Goal: Information Seeking & Learning: Check status

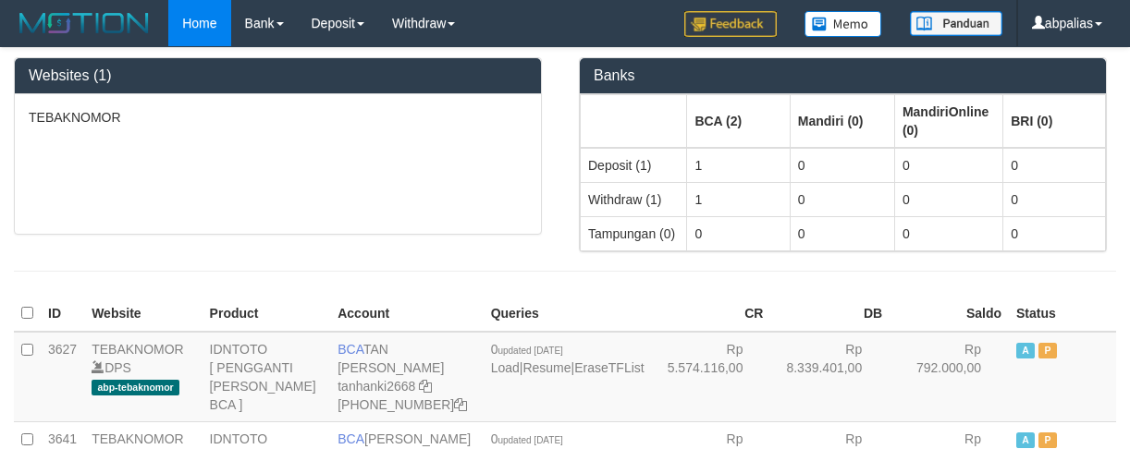
click at [227, 150] on div "TEBAKNOMOR" at bounding box center [278, 164] width 526 height 140
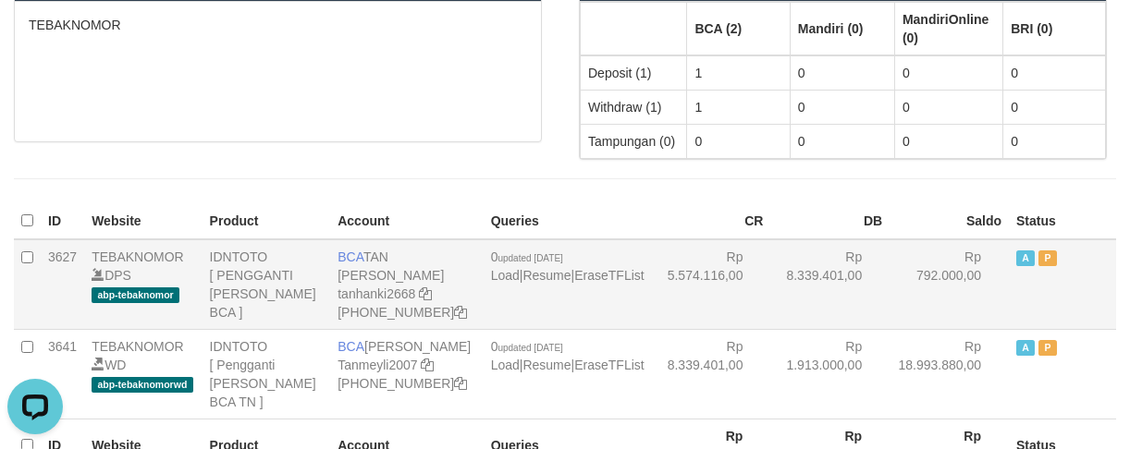
click at [895, 259] on td "Rp 792.000,00" at bounding box center [948, 284] width 119 height 91
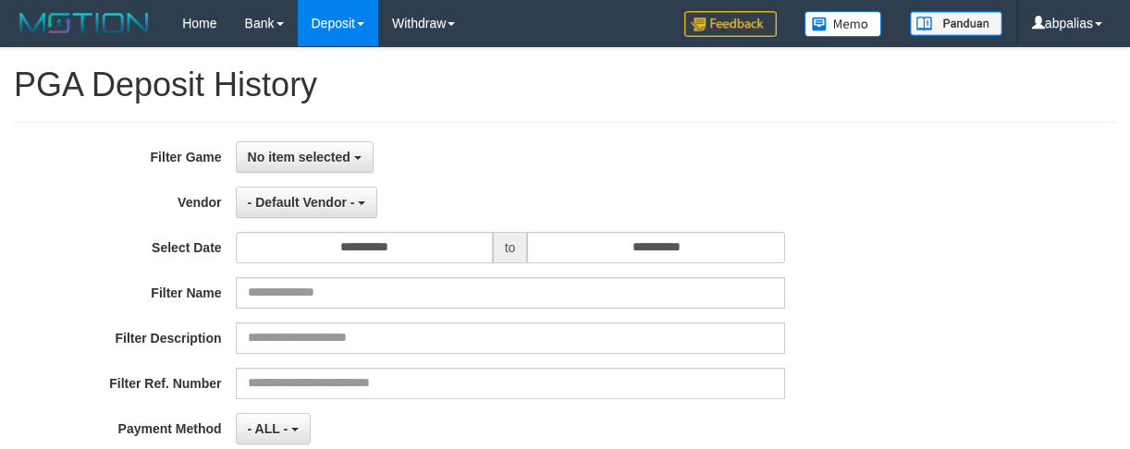
select select
select select "**"
drag, startPoint x: 295, startPoint y: 143, endPoint x: 351, endPoint y: 271, distance: 139.5
click at [299, 143] on button "No item selected" at bounding box center [305, 156] width 138 height 31
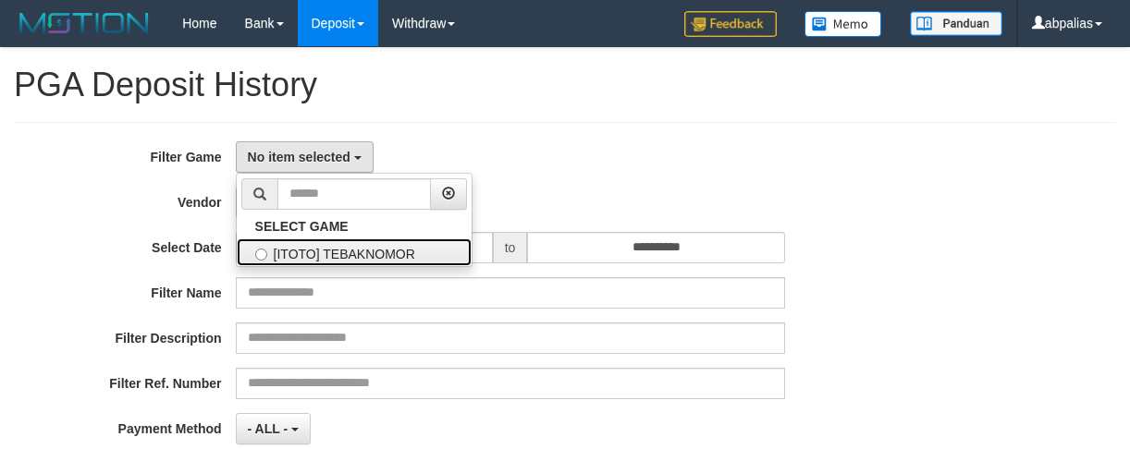
click at [361, 240] on label "[ITOTO] TEBAKNOMOR" at bounding box center [354, 253] width 235 height 28
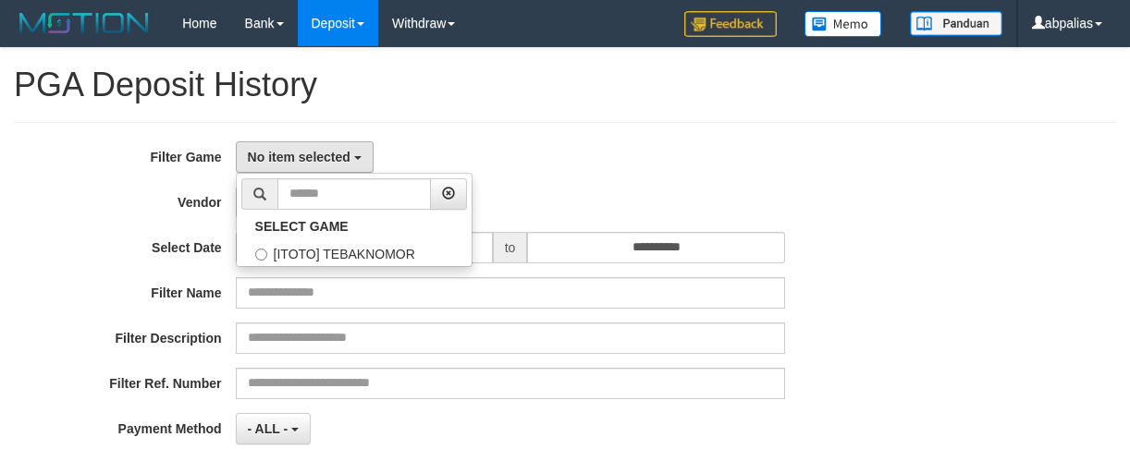
select select "***"
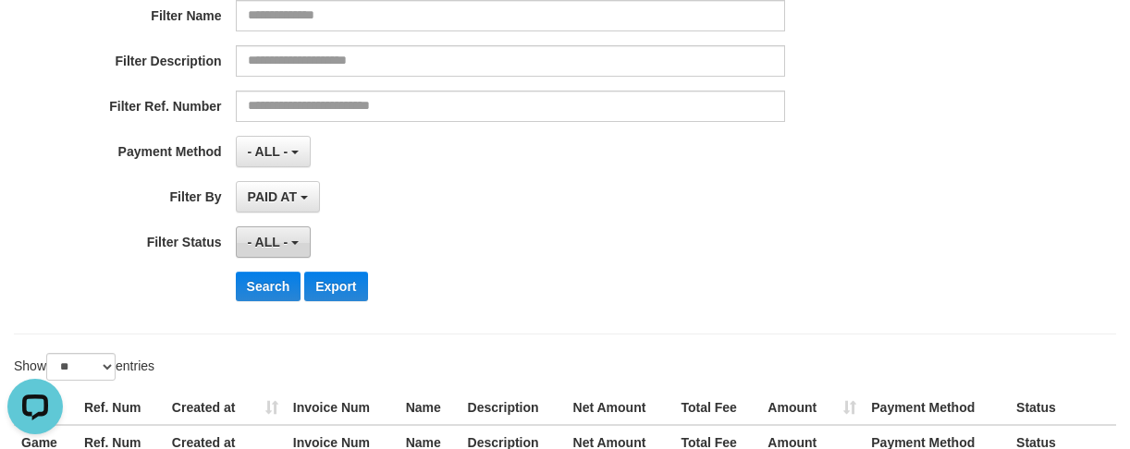
click at [271, 231] on button "- ALL -" at bounding box center [273, 242] width 75 height 31
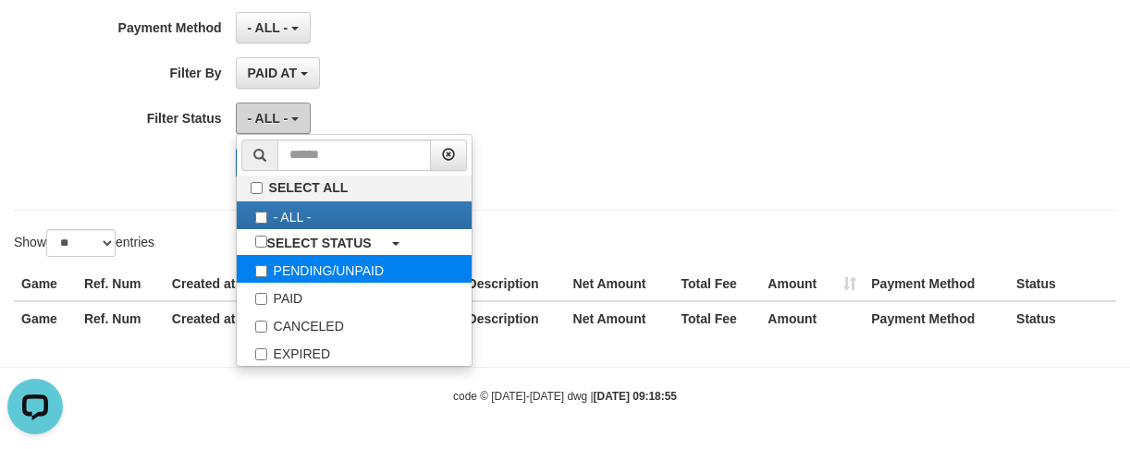
scroll to position [403, 0]
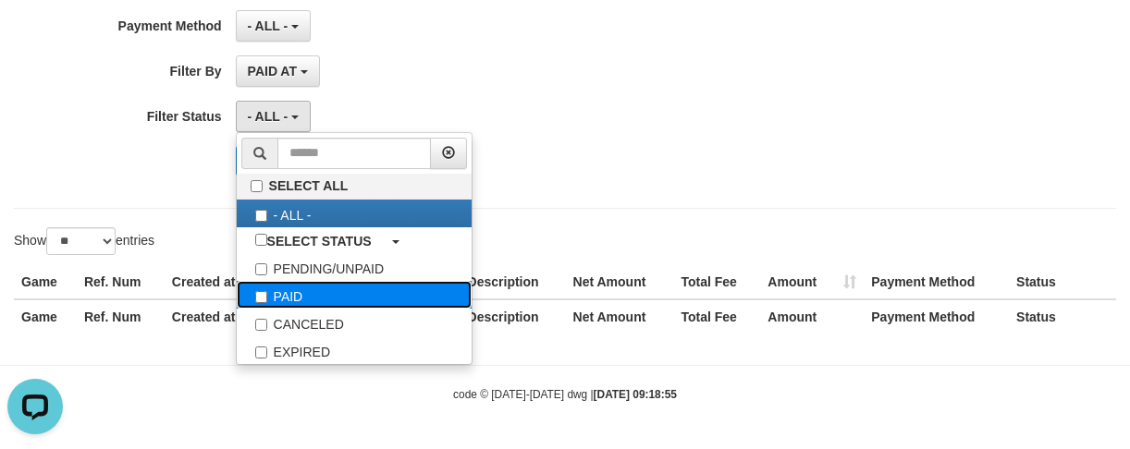
click at [281, 295] on label "PAID" at bounding box center [354, 295] width 235 height 28
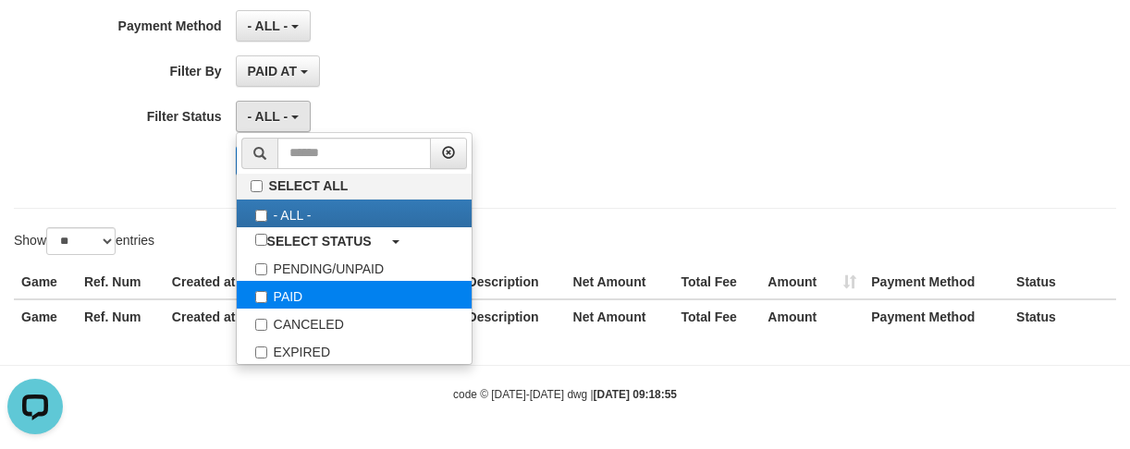
select select "*"
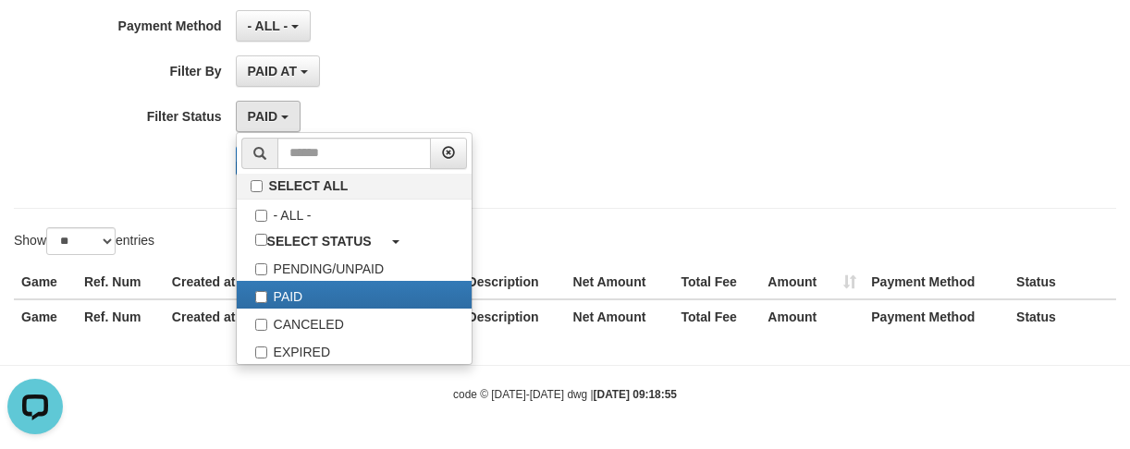
drag, startPoint x: 28, startPoint y: 157, endPoint x: 239, endPoint y: 154, distance: 210.8
click at [31, 157] on div "Search Export" at bounding box center [470, 161] width 941 height 30
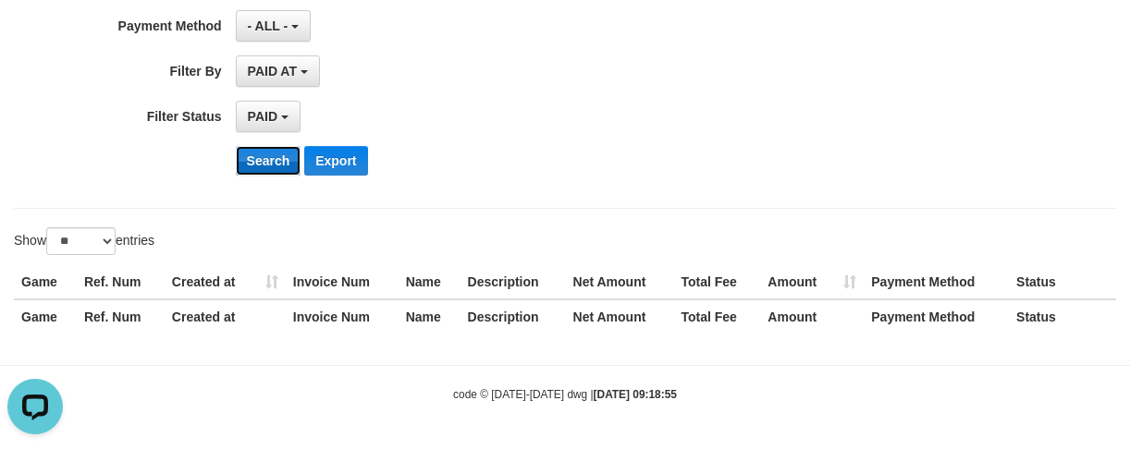
click at [248, 153] on button "Search" at bounding box center [269, 161] width 66 height 30
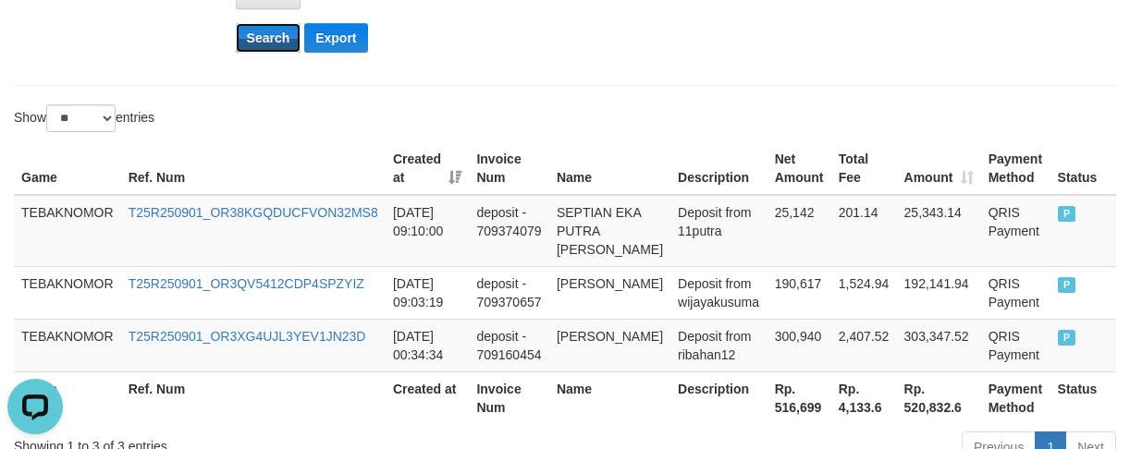
scroll to position [649, 0]
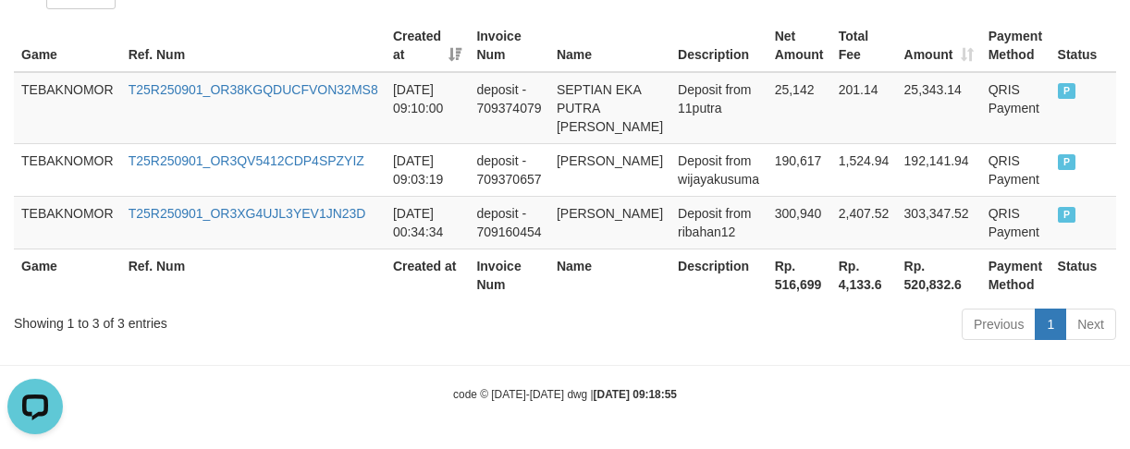
drag, startPoint x: 813, startPoint y: 262, endPoint x: 712, endPoint y: 295, distance: 106.1
click at [802, 257] on th "Rp. 516,699" at bounding box center [799, 275] width 64 height 53
click at [767, 285] on th "Rp. 516,699" at bounding box center [799, 275] width 64 height 53
copy th "516,699"
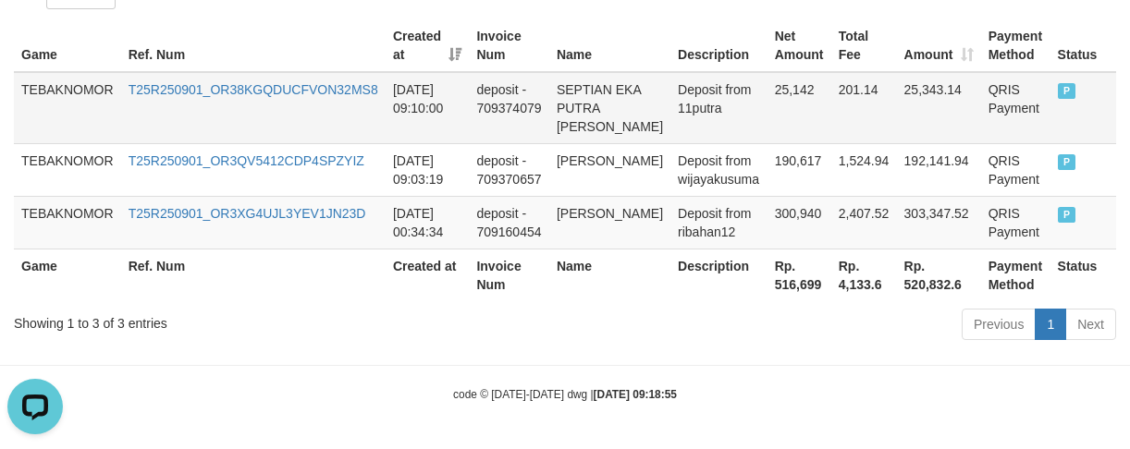
click at [577, 116] on td "SEPTIAN EKA PUTRA [PERSON_NAME]" at bounding box center [609, 108] width 121 height 72
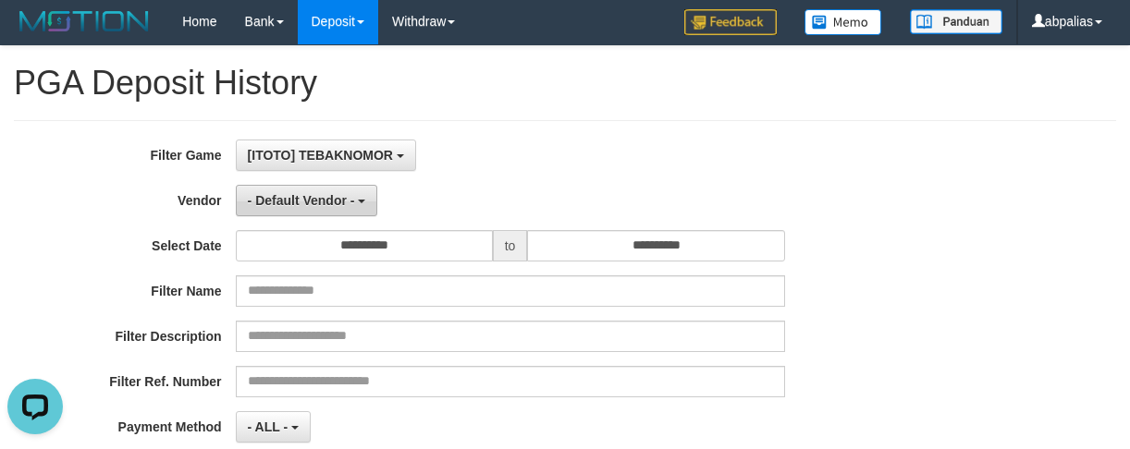
click at [288, 202] on span "- Default Vendor -" at bounding box center [301, 200] width 107 height 15
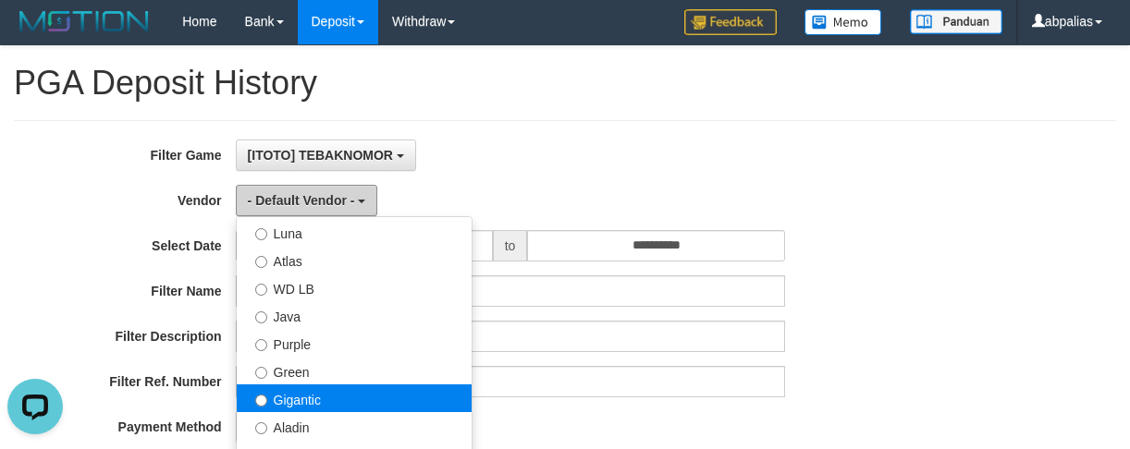
scroll to position [185, 0]
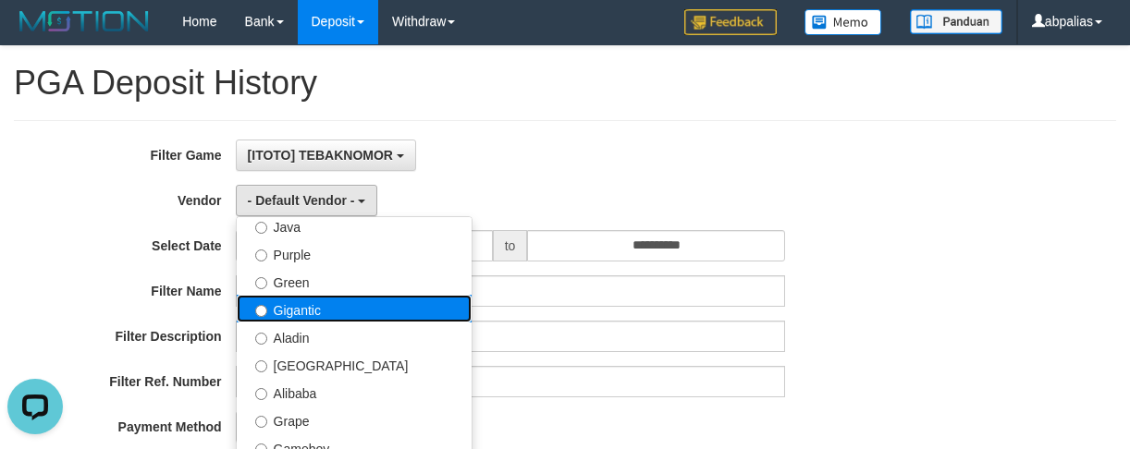
click at [334, 312] on label "Gigantic" at bounding box center [354, 309] width 235 height 28
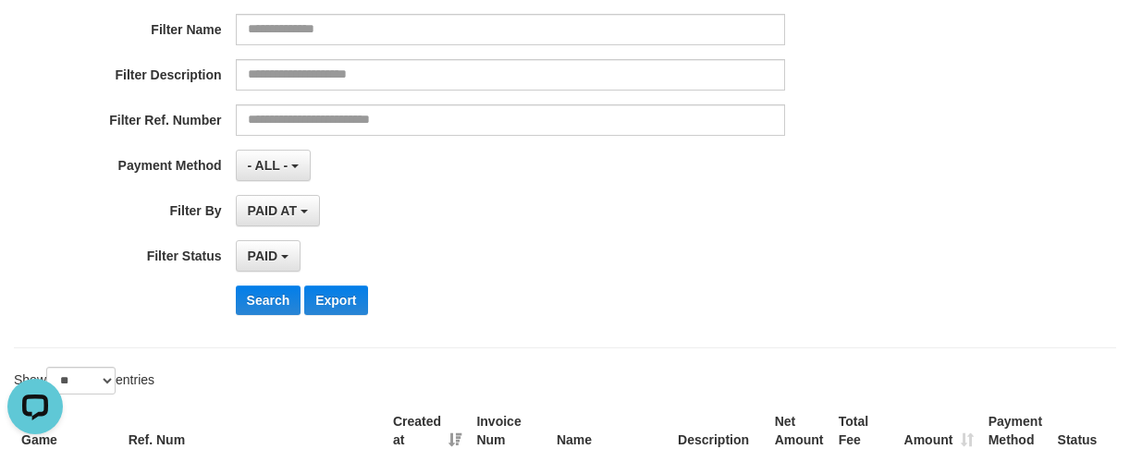
scroll to position [372, 0]
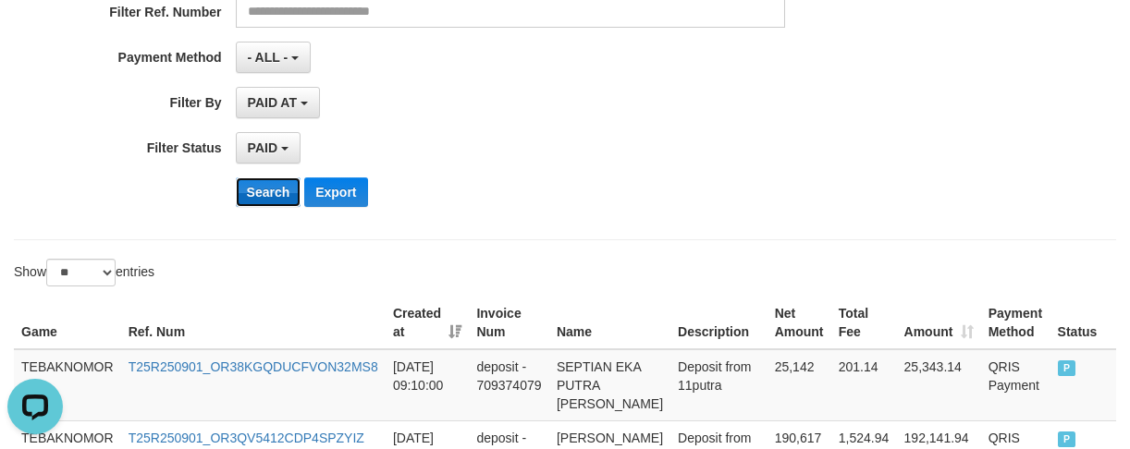
click at [266, 199] on button "Search" at bounding box center [269, 193] width 66 height 30
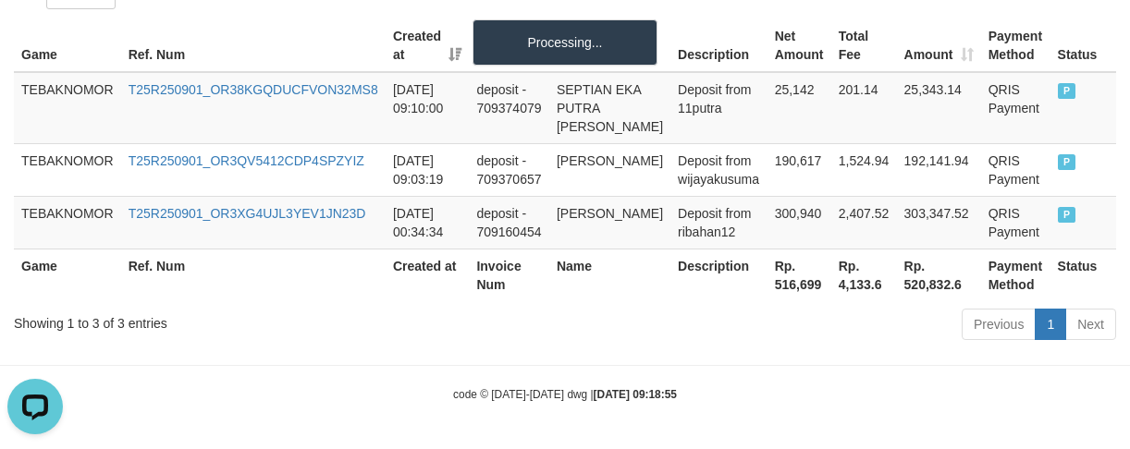
scroll to position [578, 0]
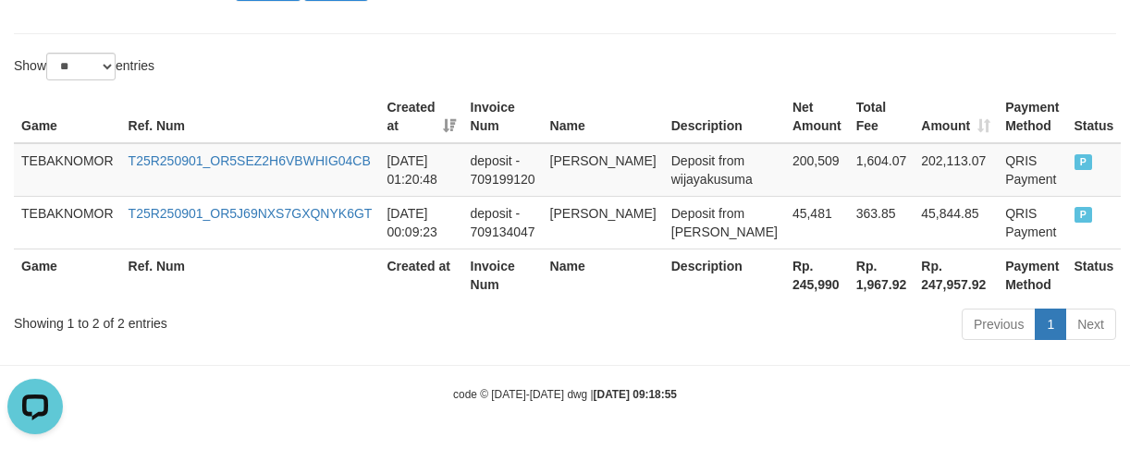
click at [785, 278] on th "Rp. 245,990" at bounding box center [817, 275] width 64 height 53
copy th "245,990"
click at [704, 338] on div "Previous 1 Next" at bounding box center [799, 327] width 631 height 40
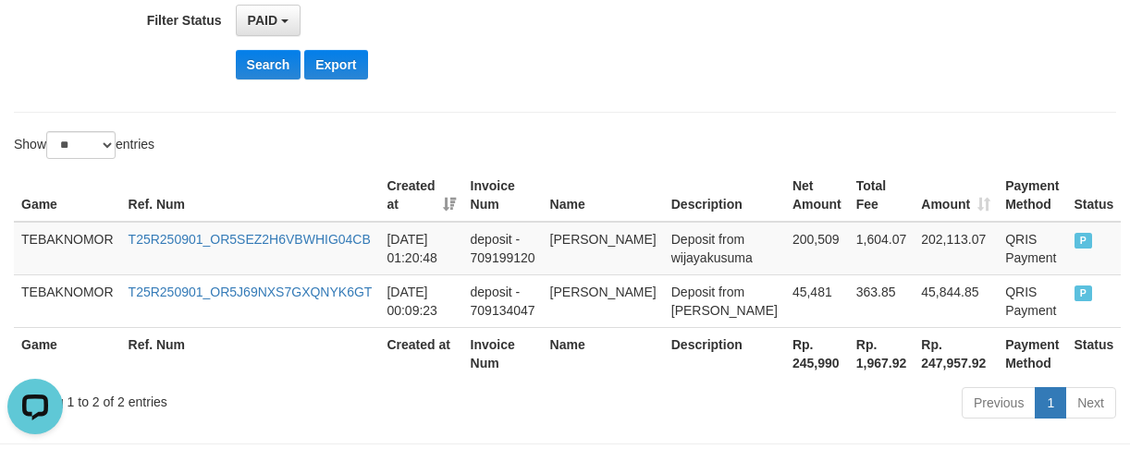
scroll to position [23, 0]
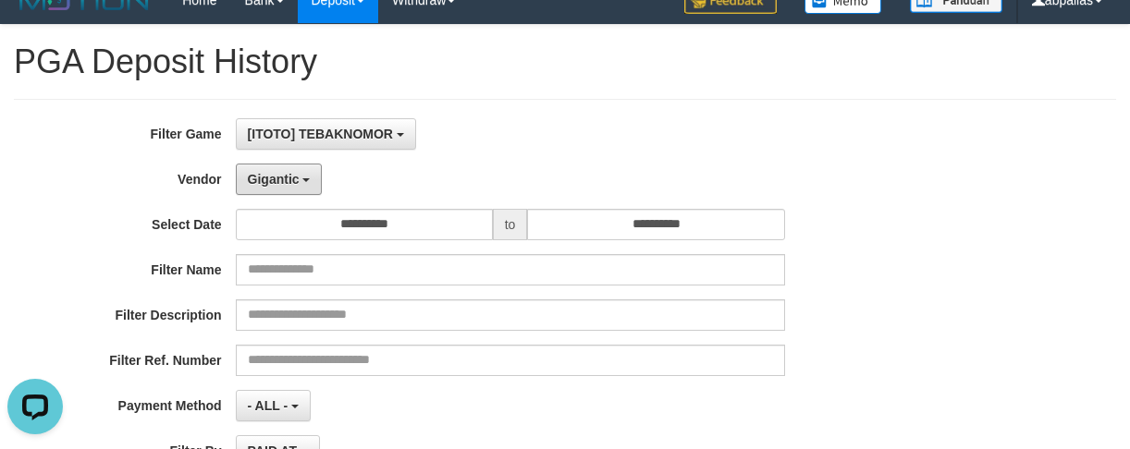
drag, startPoint x: 264, startPoint y: 185, endPoint x: 361, endPoint y: 309, distance: 156.8
click at [264, 184] on span "Gigantic" at bounding box center [274, 179] width 52 height 15
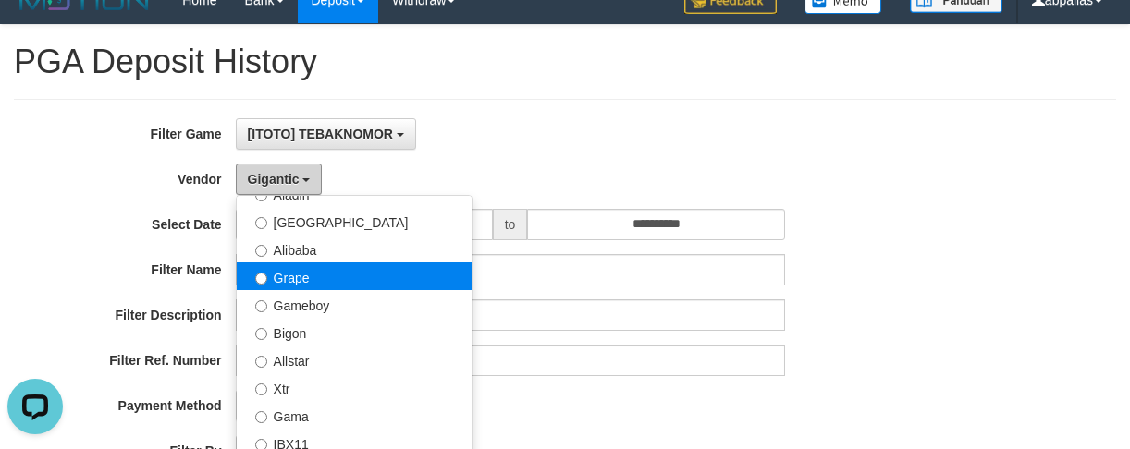
scroll to position [462, 0]
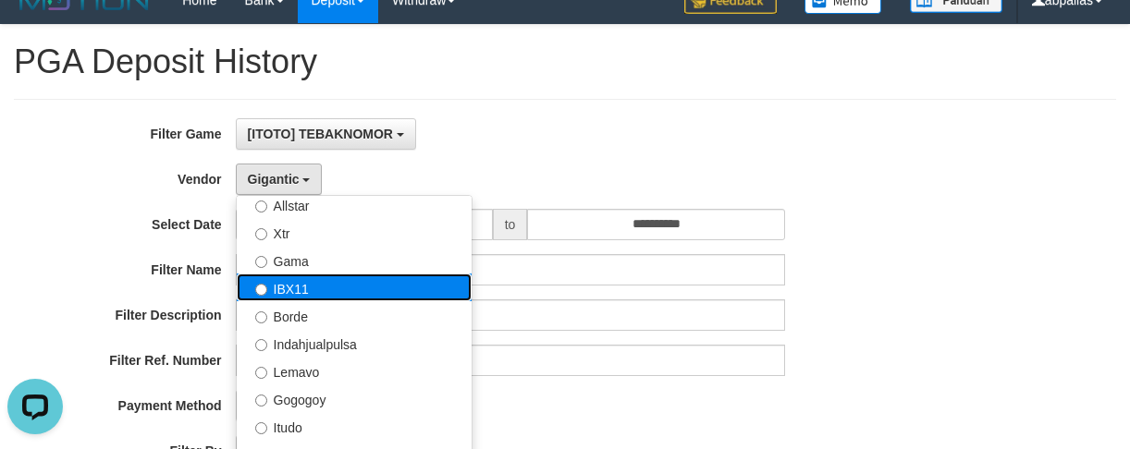
click at [305, 291] on label "IBX11" at bounding box center [354, 288] width 235 height 28
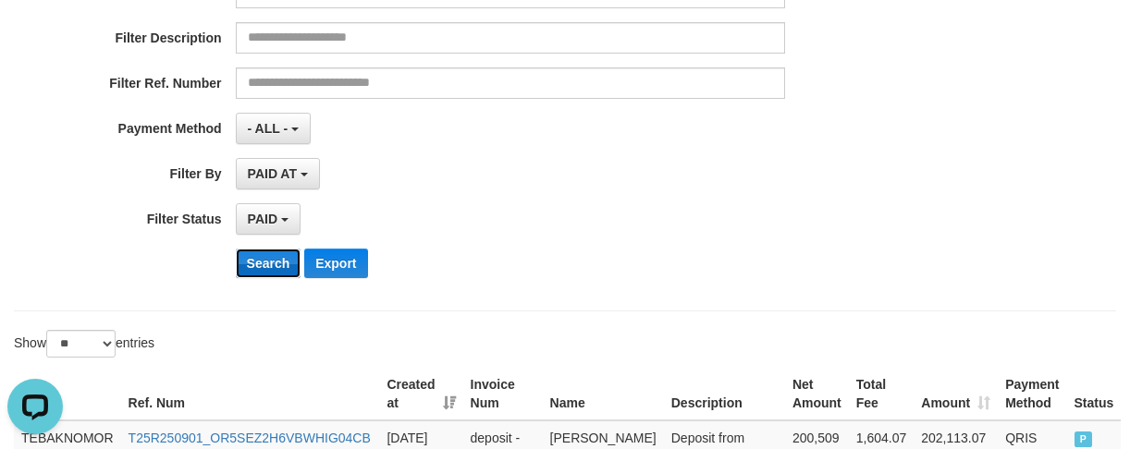
click at [259, 267] on button "Search" at bounding box center [269, 264] width 66 height 30
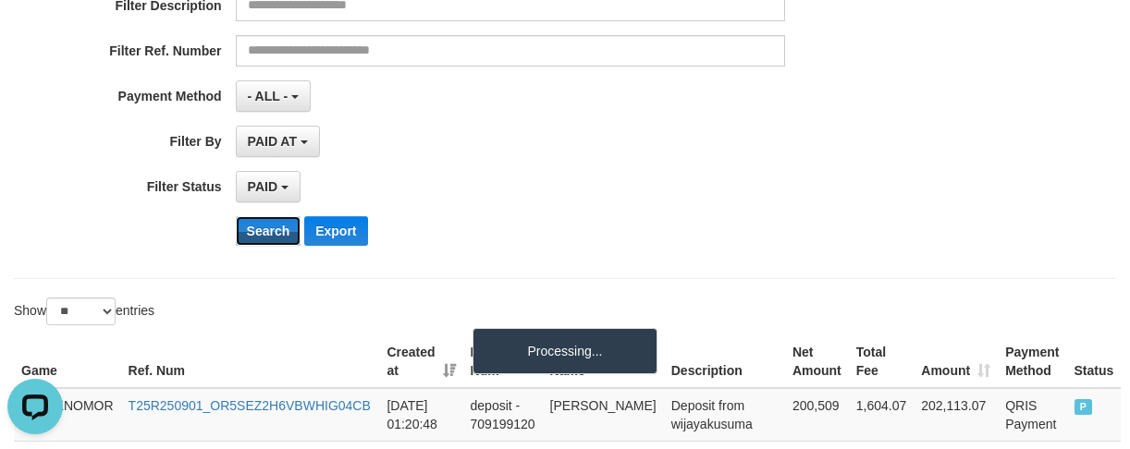
scroll to position [578, 0]
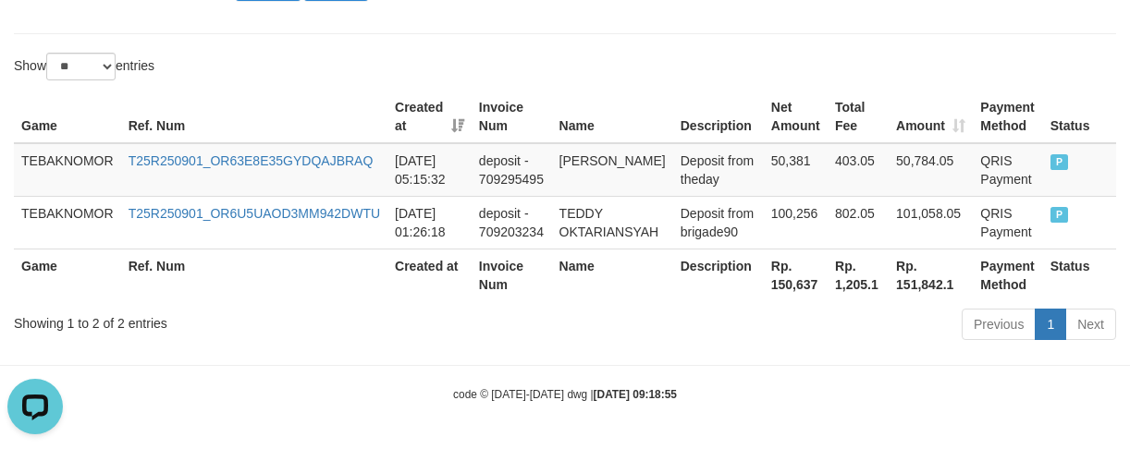
click at [790, 298] on th "Rp. 150,637" at bounding box center [796, 275] width 64 height 53
copy th "150,637"
click at [619, 271] on th "Name" at bounding box center [612, 275] width 121 height 53
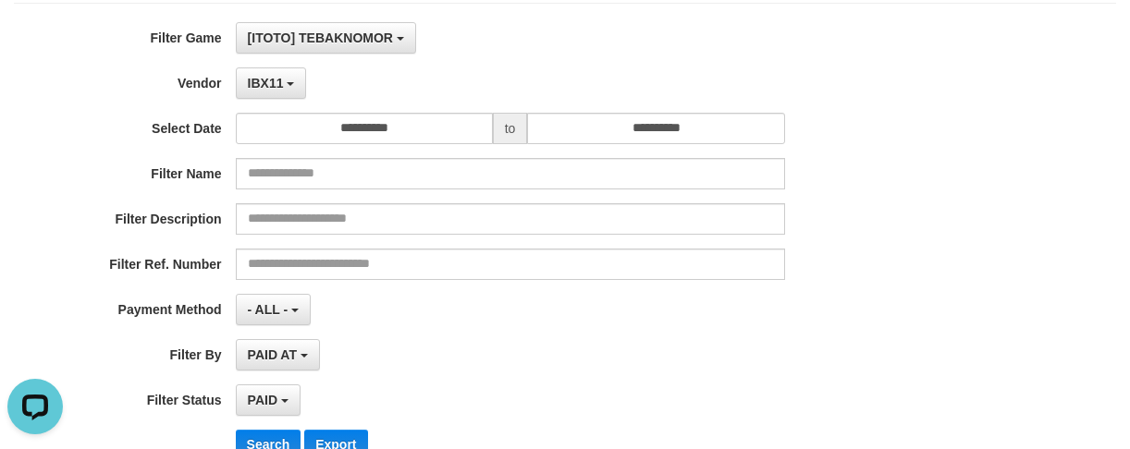
scroll to position [116, 0]
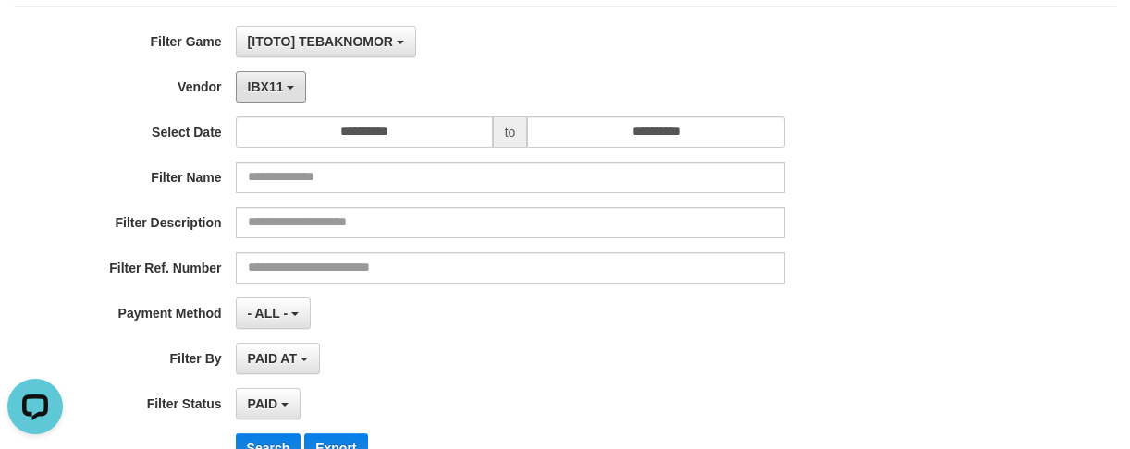
drag, startPoint x: 263, startPoint y: 84, endPoint x: 358, endPoint y: 224, distance: 169.0
click at [268, 84] on span "IBX11" at bounding box center [266, 87] width 36 height 15
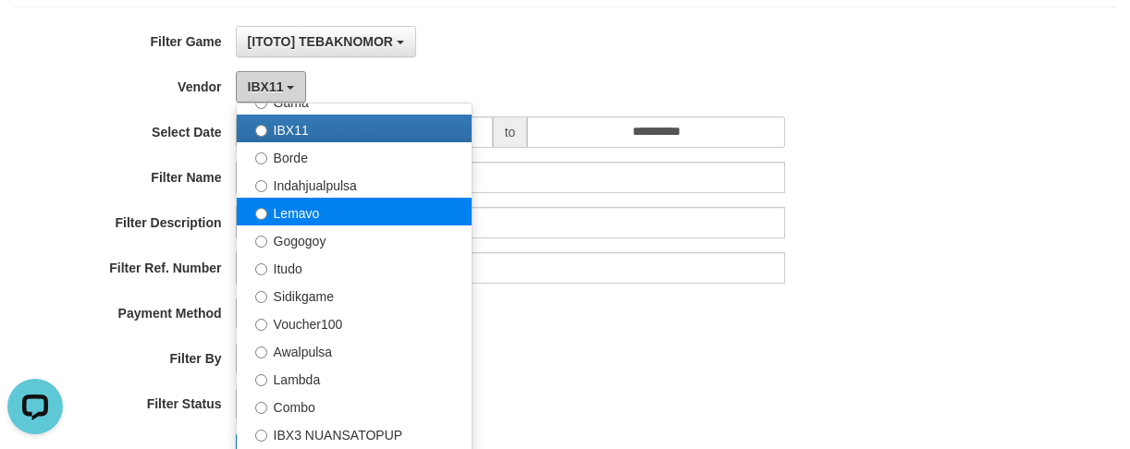
scroll to position [606, 0]
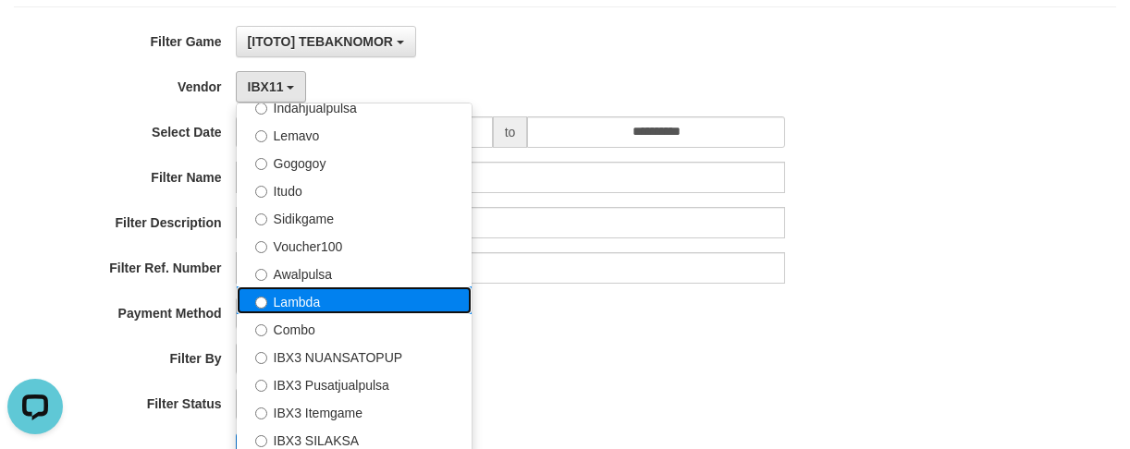
click at [312, 300] on label "Lambda" at bounding box center [354, 301] width 235 height 28
select select "**********"
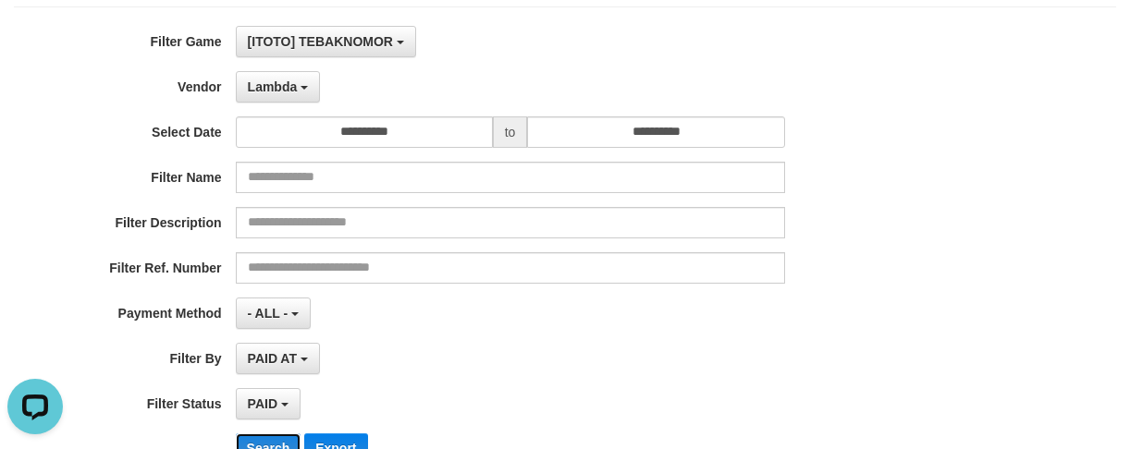
click at [258, 439] on button "Search" at bounding box center [269, 449] width 66 height 30
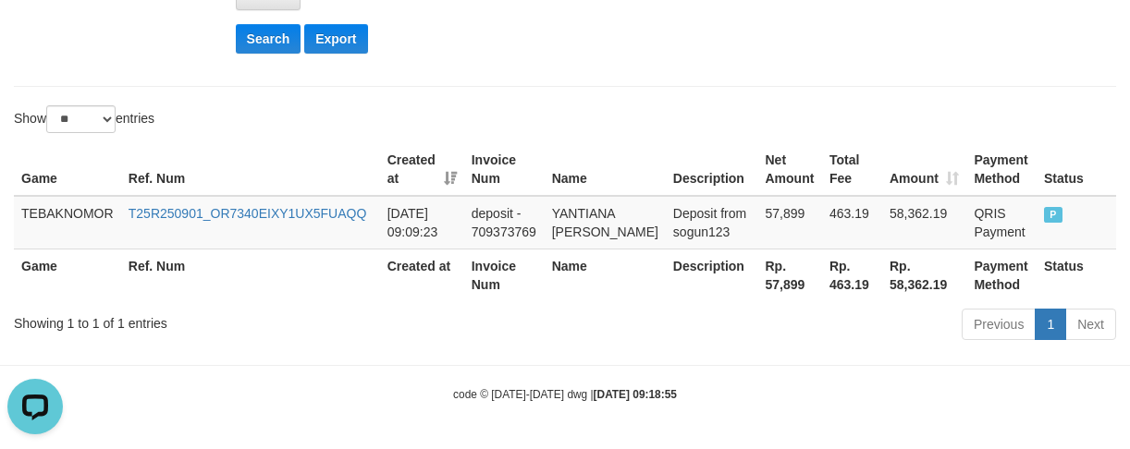
click at [758, 297] on th "Rp. 57,899" at bounding box center [790, 275] width 64 height 53
copy th "57,899"
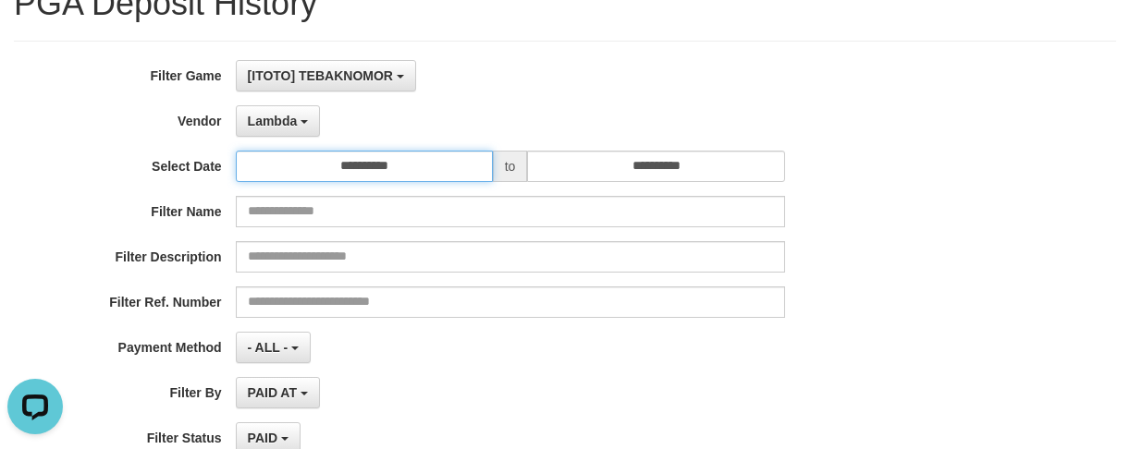
click at [401, 173] on input "**********" at bounding box center [364, 166] width 257 height 31
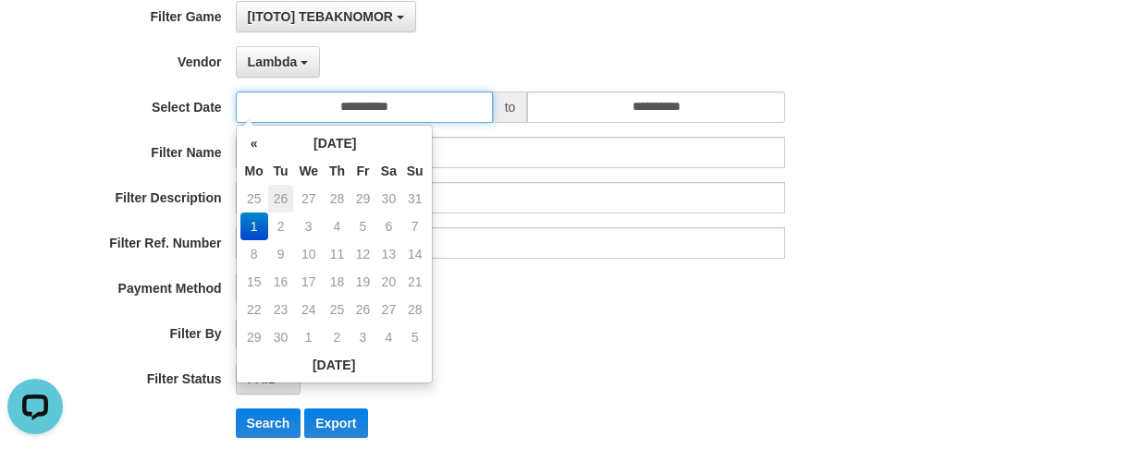
scroll to position [174, 0]
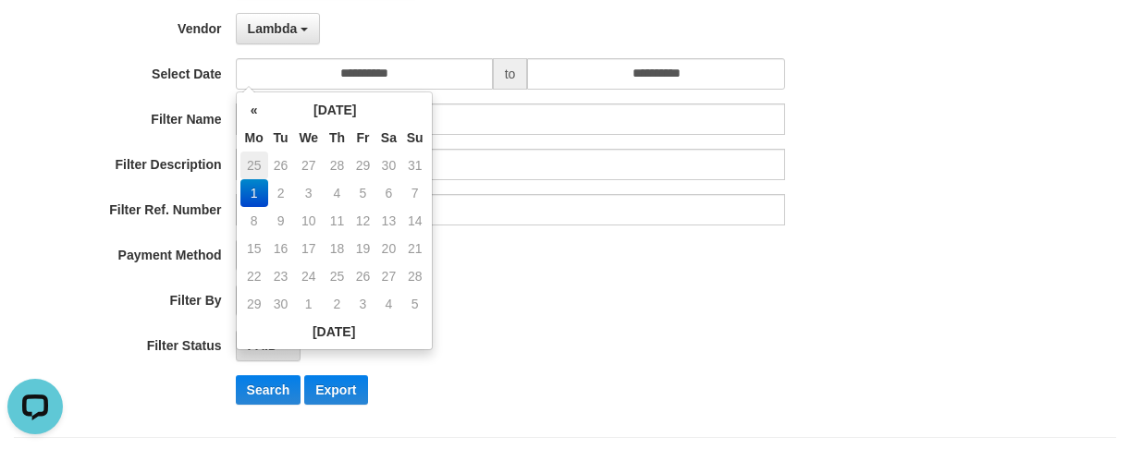
click at [255, 165] on td "25" at bounding box center [254, 166] width 28 height 28
type input "**********"
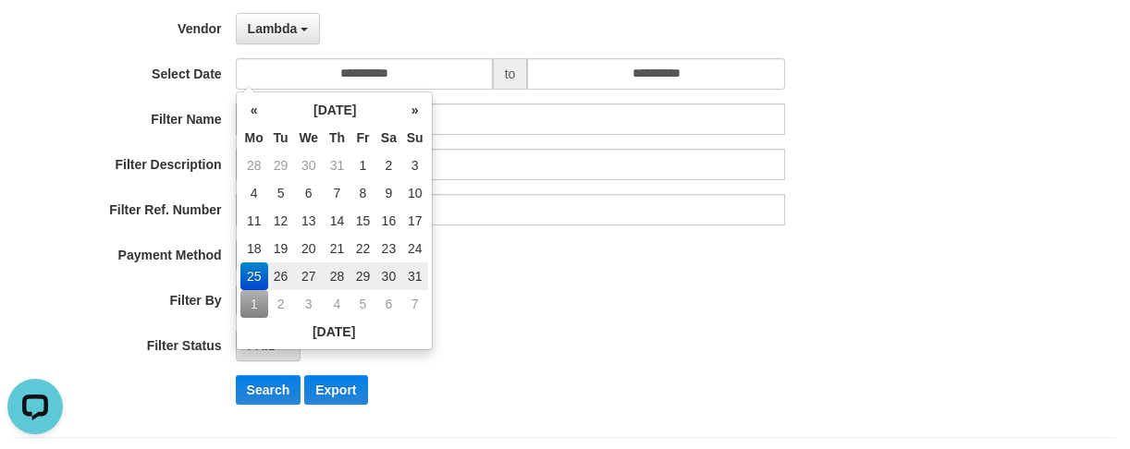
click at [500, 259] on div "- ALL - SELECT ALL - ALL - SELECT PAYMENT METHOD Mandiri BNI OVO CIMB BRI MAYBA…" at bounding box center [510, 254] width 549 height 31
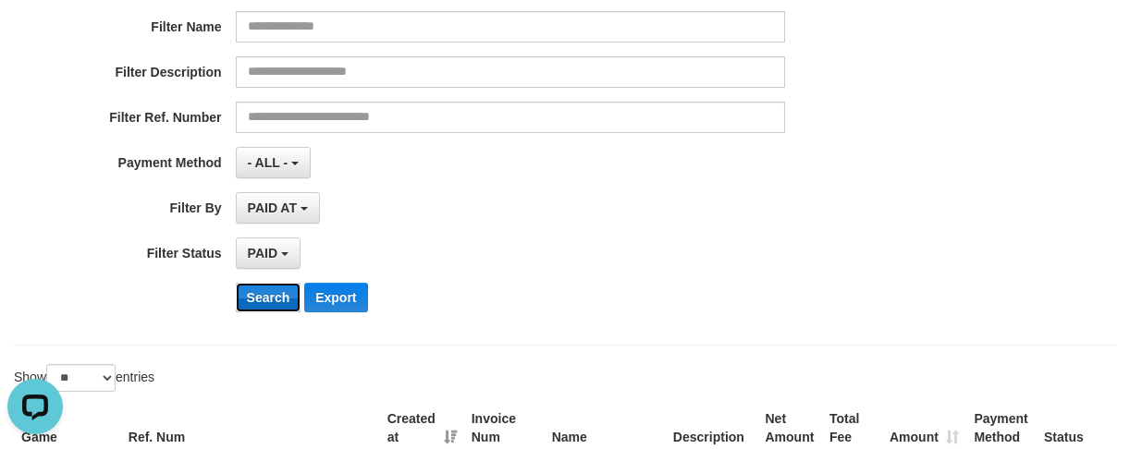
click at [267, 293] on button "Search" at bounding box center [269, 298] width 66 height 30
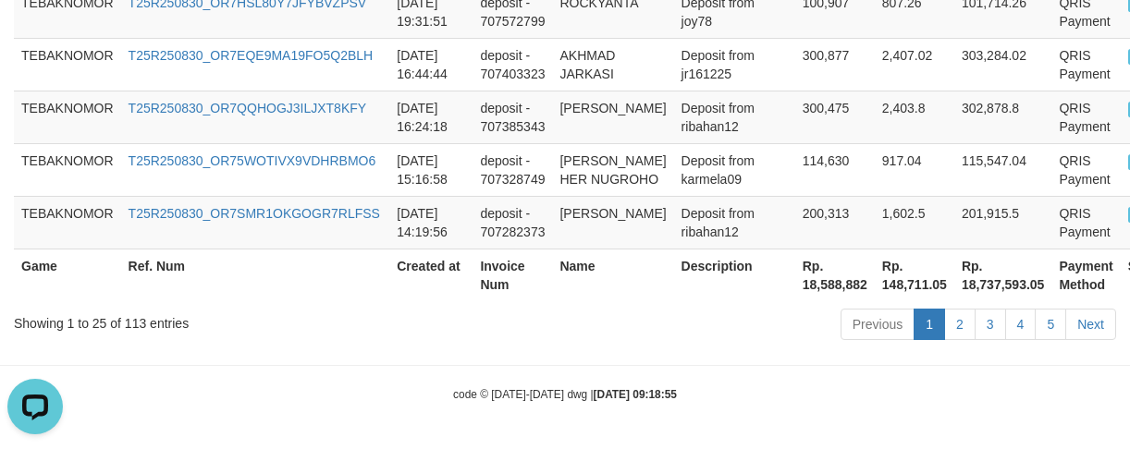
scroll to position [2030, 0]
click at [795, 288] on th "Rp. 18,588,882" at bounding box center [835, 275] width 80 height 53
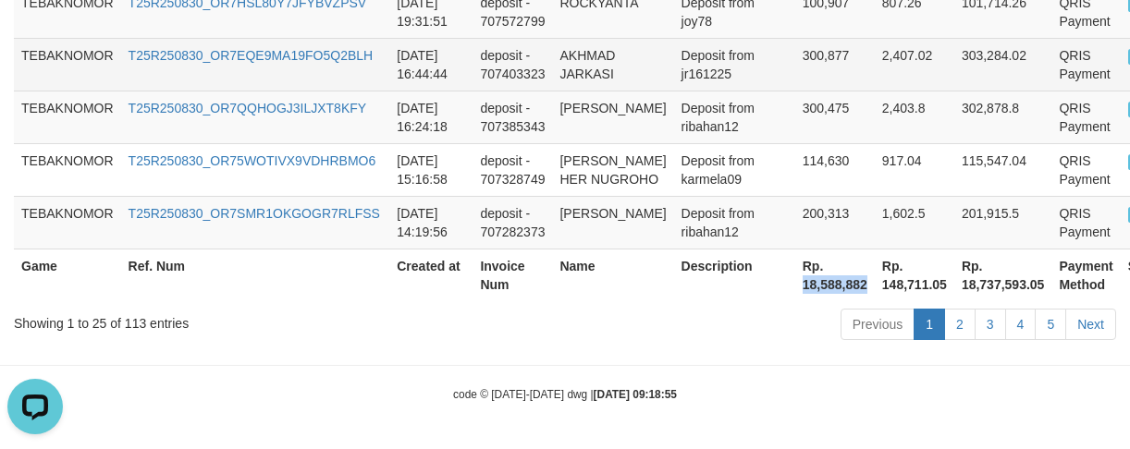
copy th "18,588,882"
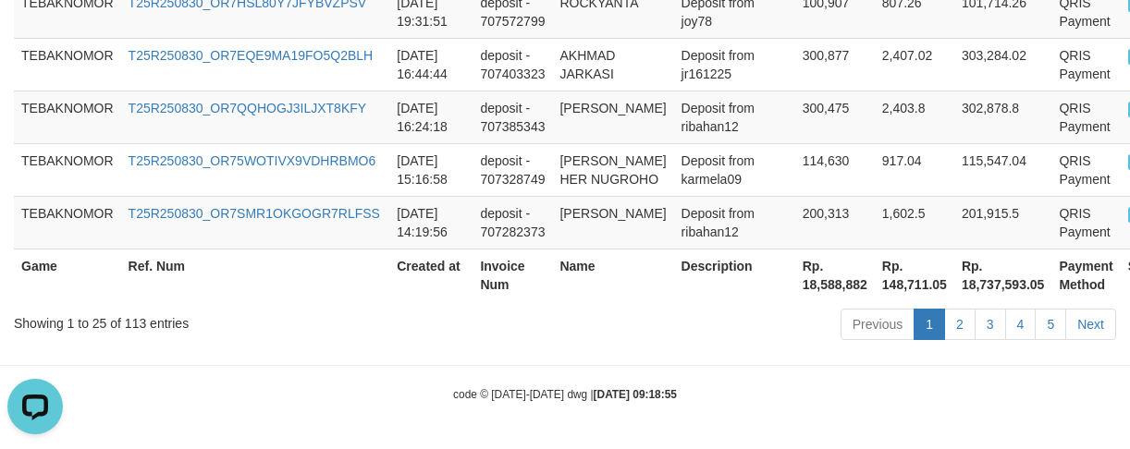
click at [655, 337] on div "Previous 1 2 3 4 5 Next" at bounding box center [799, 327] width 631 height 40
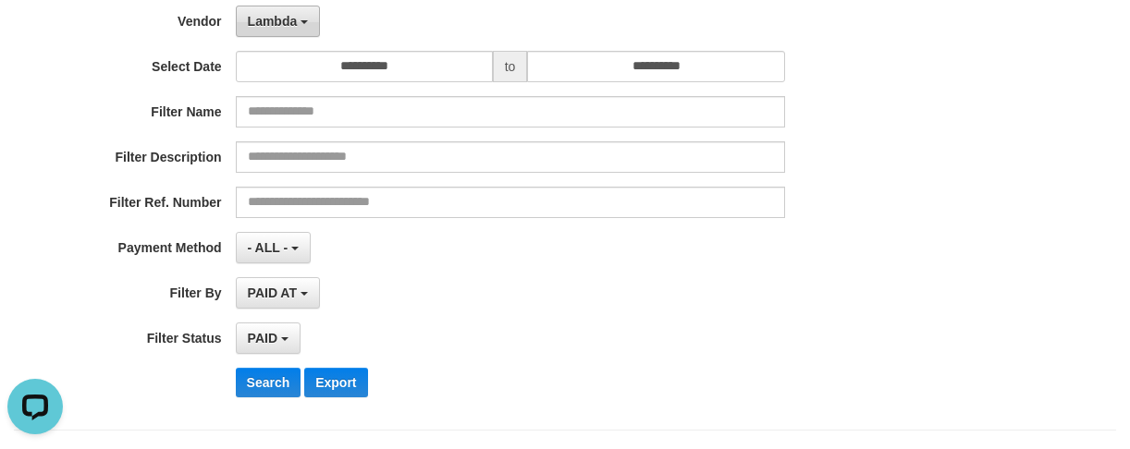
click at [301, 20] on b "button" at bounding box center [303, 22] width 7 height 4
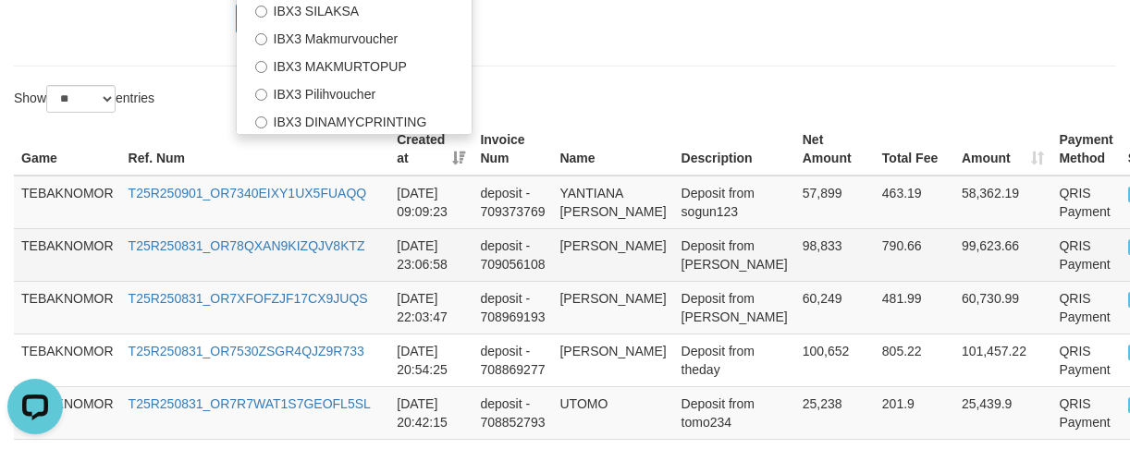
scroll to position [551, 0]
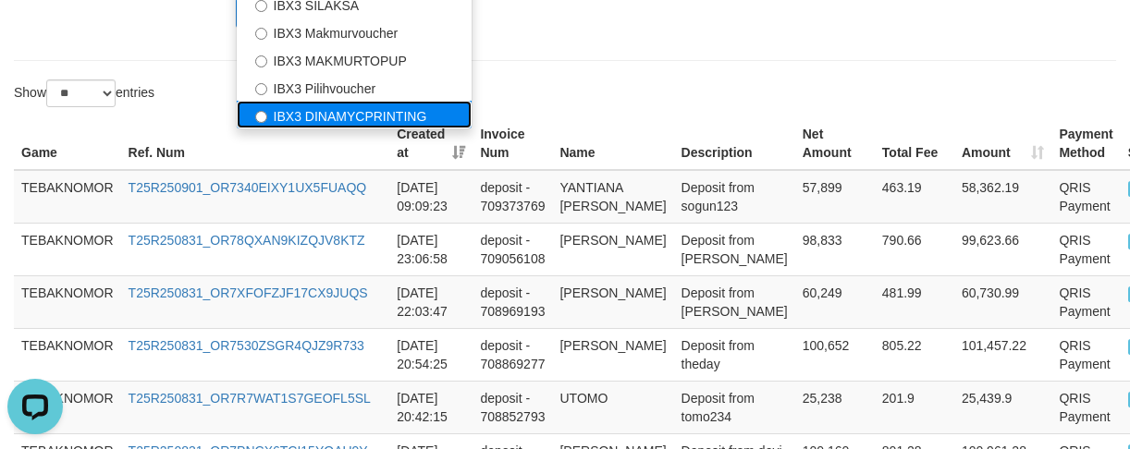
click at [365, 118] on label "IBX3 DINAMYCPRINTING" at bounding box center [354, 115] width 235 height 28
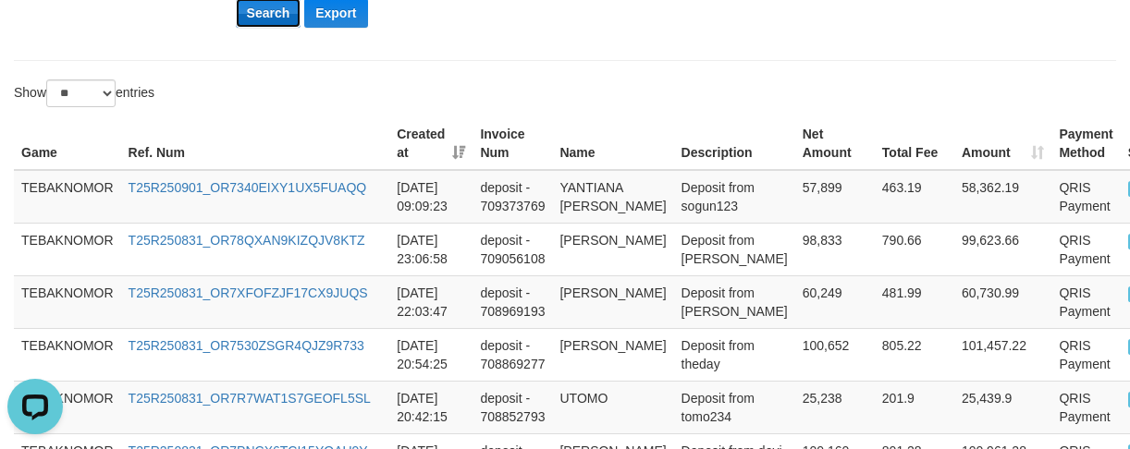
click at [267, 20] on button "Search" at bounding box center [269, 13] width 66 height 30
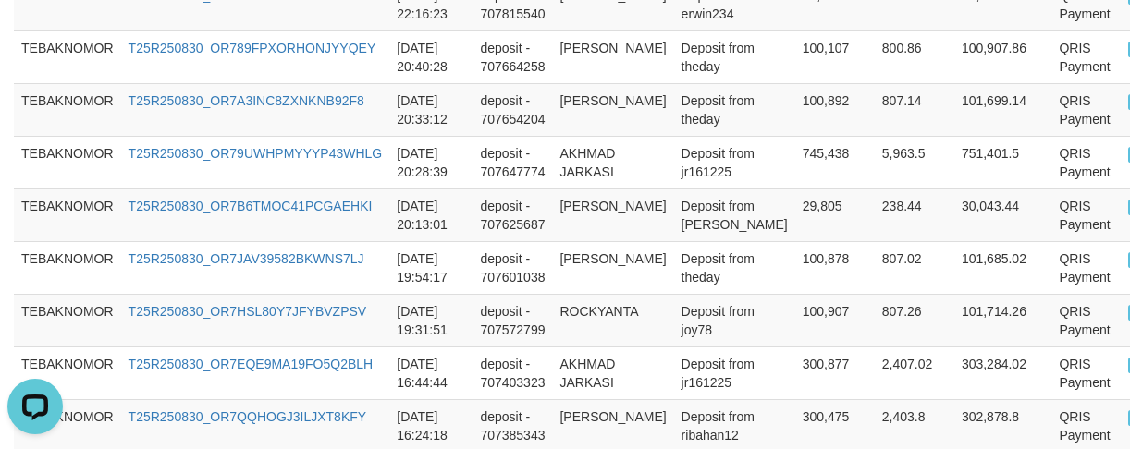
scroll to position [1318, 0]
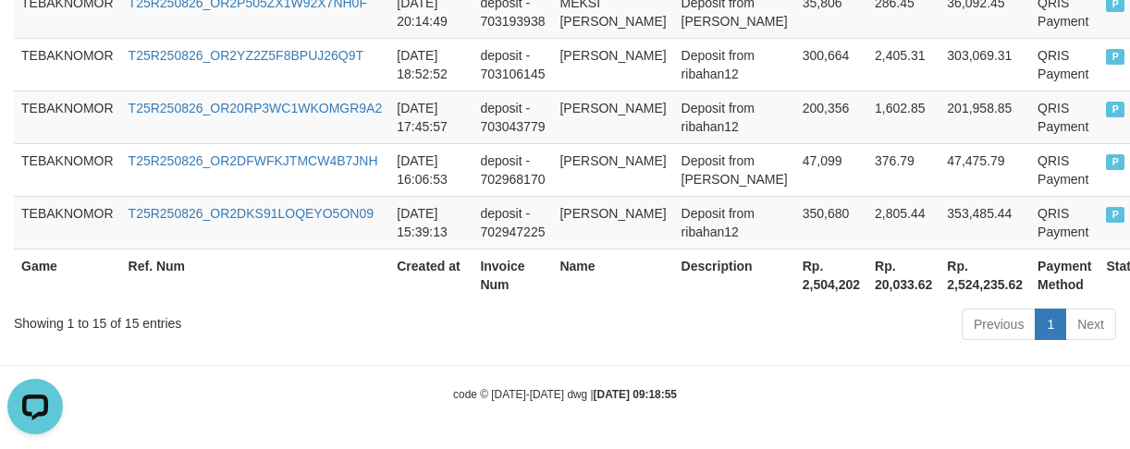
click at [795, 287] on th "Rp. 2,504,202" at bounding box center [831, 275] width 72 height 53
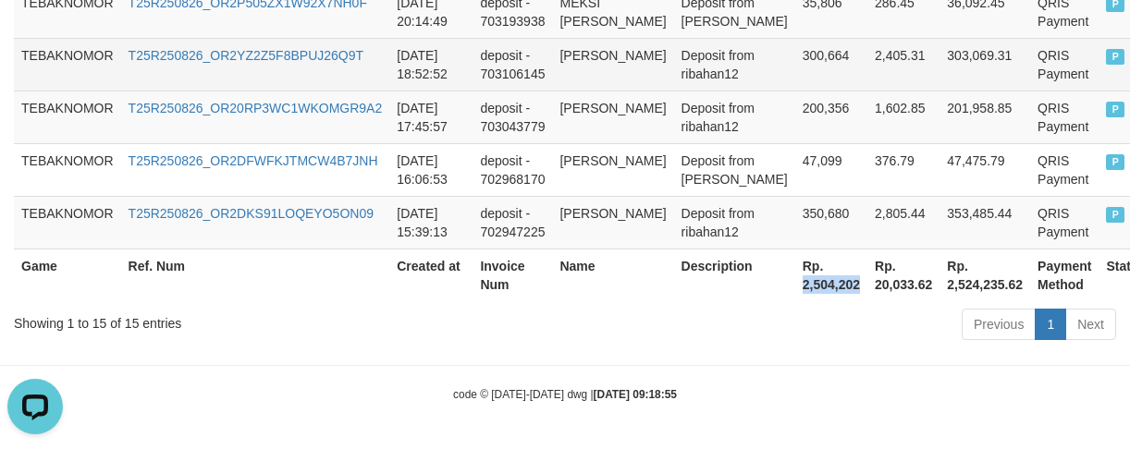
copy th "2,504,202"
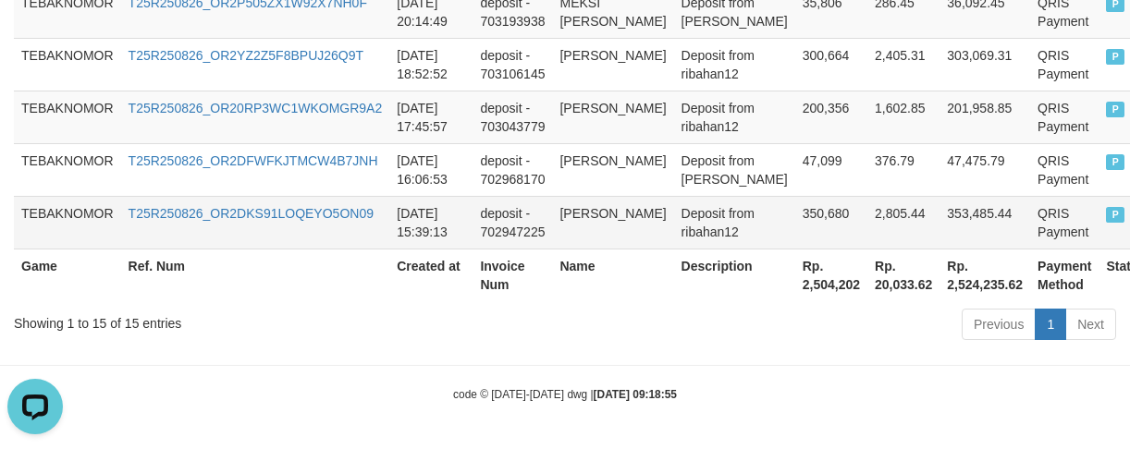
click at [233, 222] on td "T25R250826_OR2DKS91LOQEYO5ON09" at bounding box center [255, 222] width 269 height 53
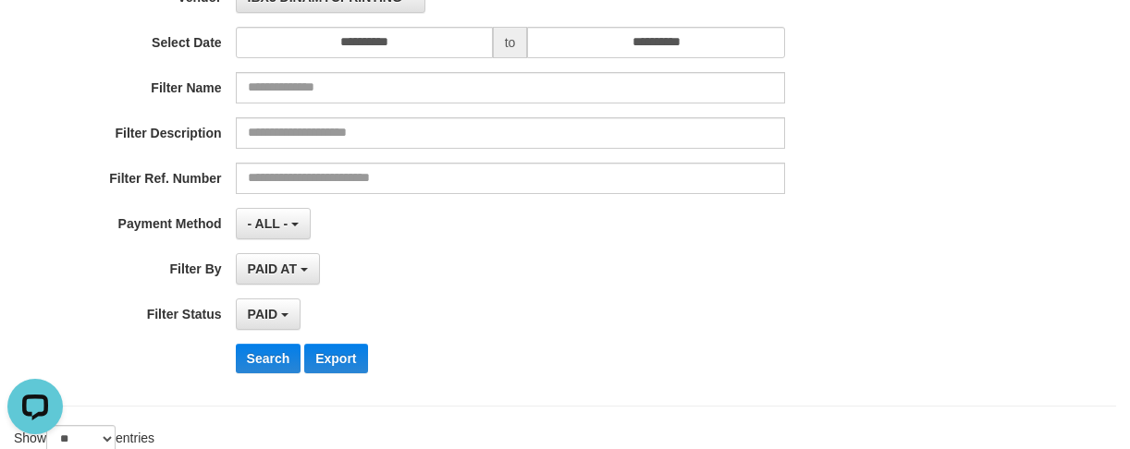
scroll to position [0, 0]
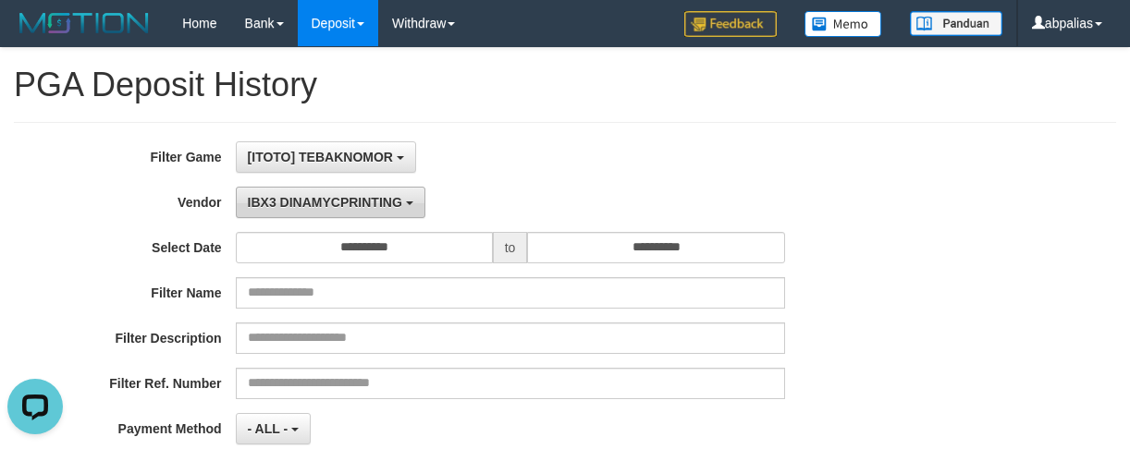
click at [294, 198] on span "IBX3 DINAMYCPRINTING" at bounding box center [325, 202] width 154 height 15
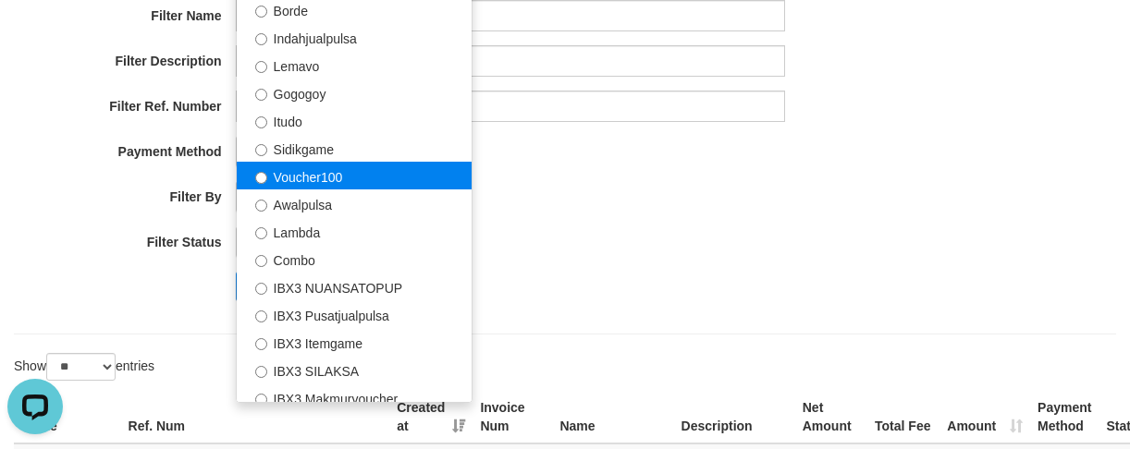
scroll to position [422, 0]
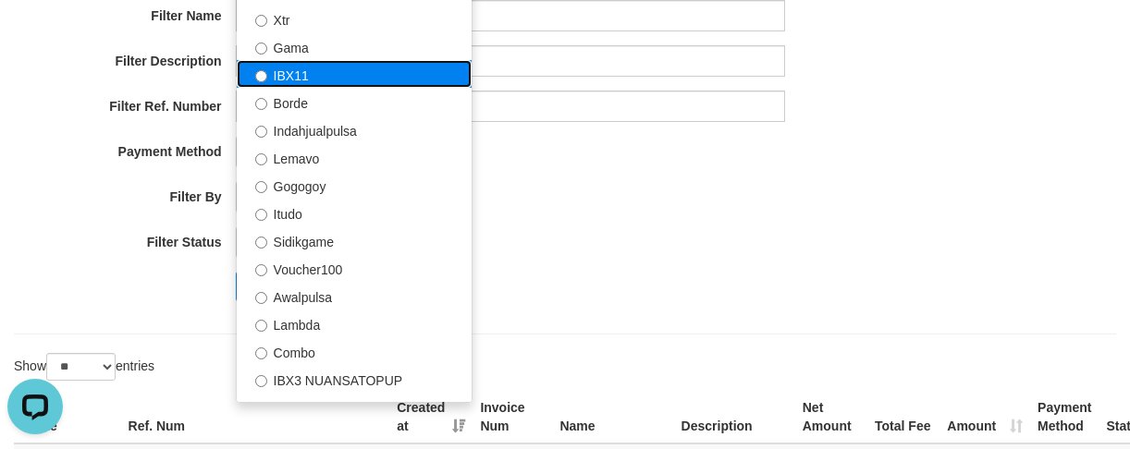
click at [317, 78] on label "IBX11" at bounding box center [354, 74] width 235 height 28
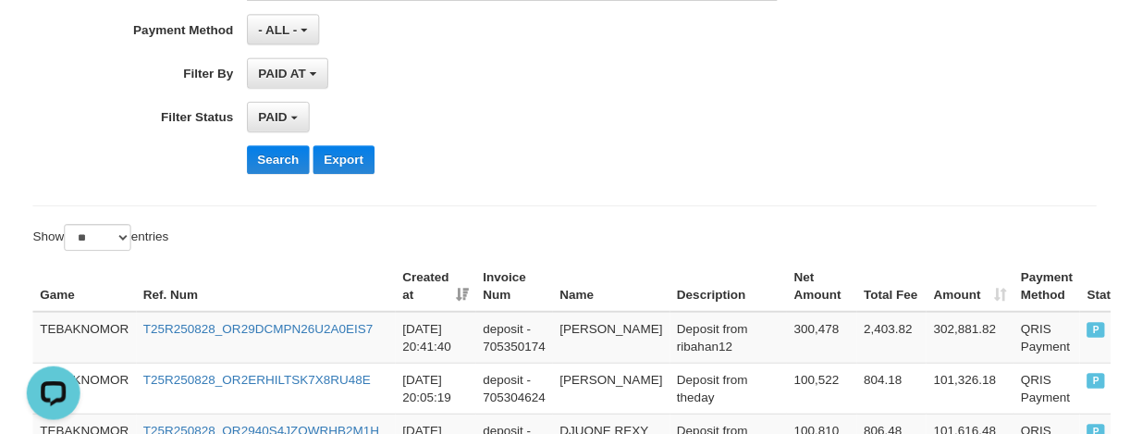
scroll to position [555, 0]
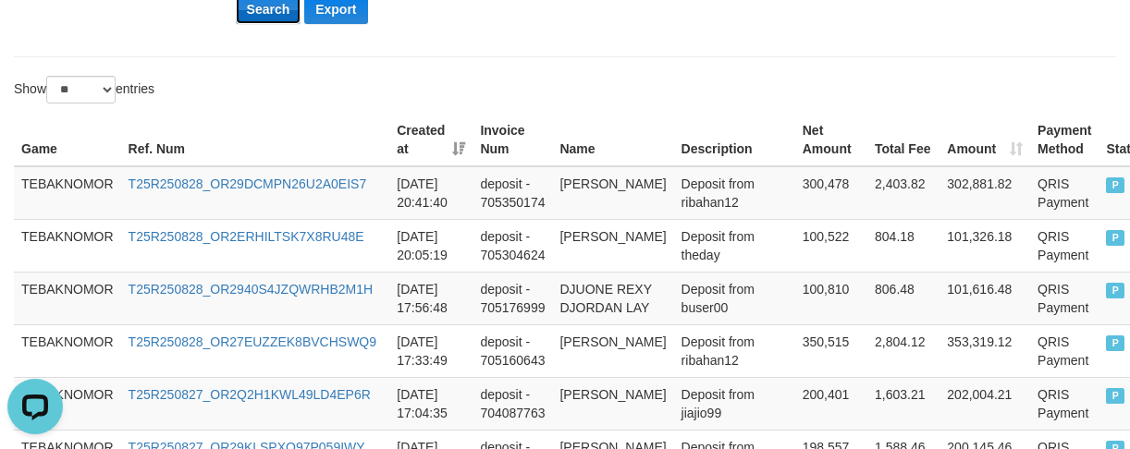
click at [261, 11] on button "Search" at bounding box center [269, 9] width 66 height 30
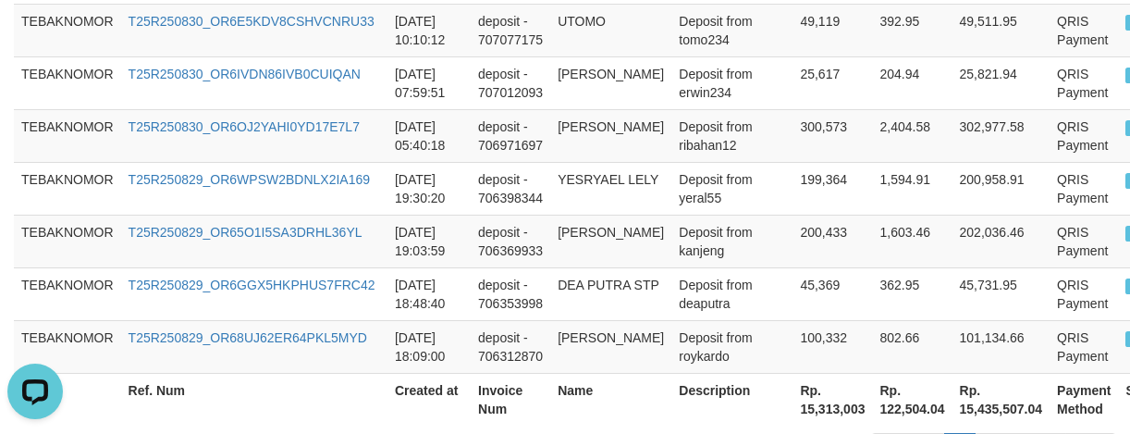
scroll to position [1806, 0]
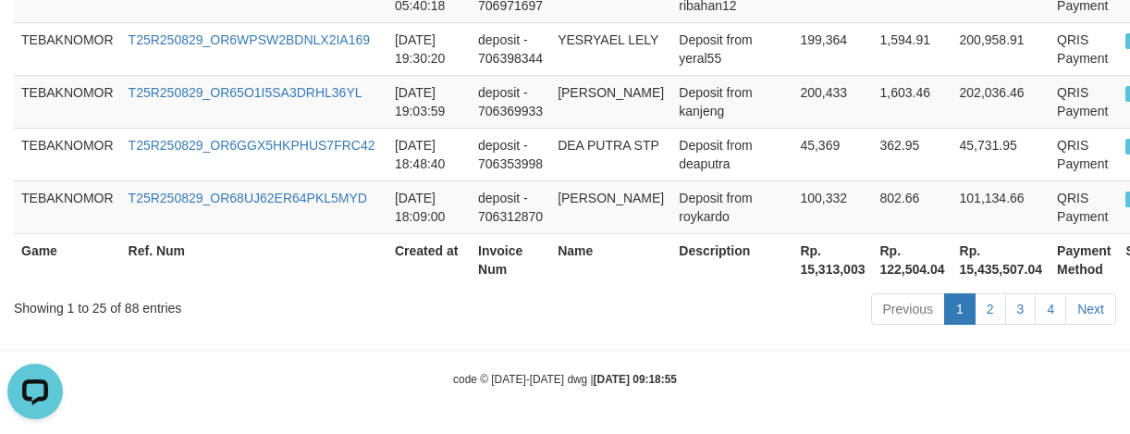
click at [795, 274] on th "Rp. 15,313,003" at bounding box center [832, 259] width 80 height 53
copy th "15,313,003"
drag, startPoint x: 563, startPoint y: 331, endPoint x: 544, endPoint y: 327, distance: 19.8
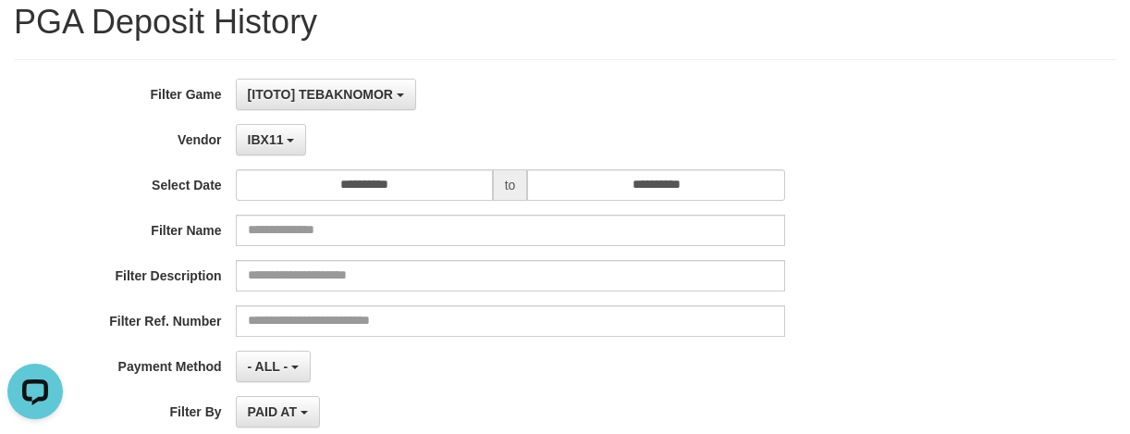
scroll to position [0, 0]
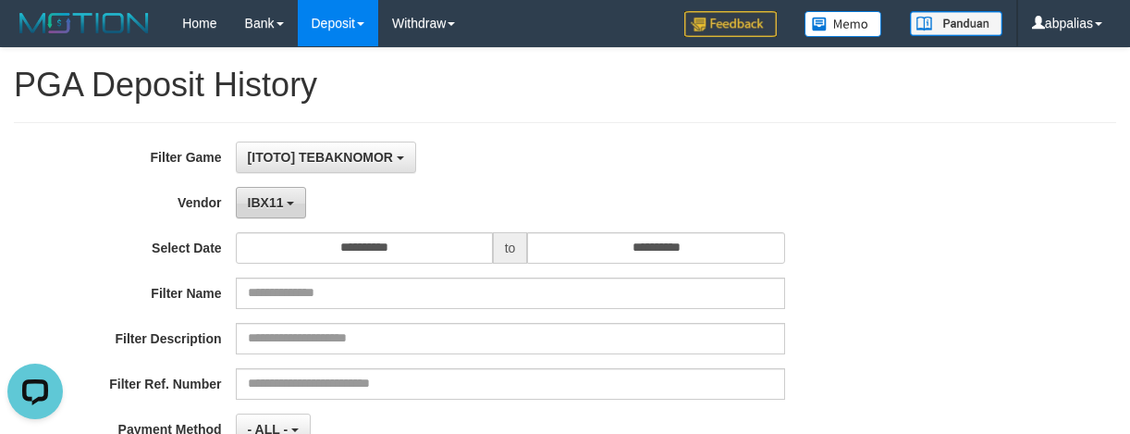
drag, startPoint x: 241, startPoint y: 203, endPoint x: 317, endPoint y: 288, distance: 113.9
click at [241, 202] on button "IBX11" at bounding box center [271, 202] width 71 height 31
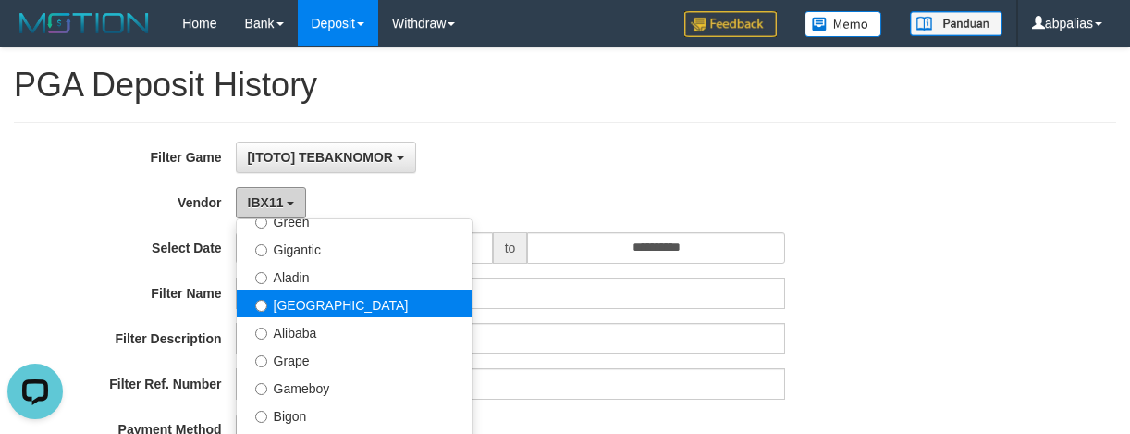
scroll to position [237, 0]
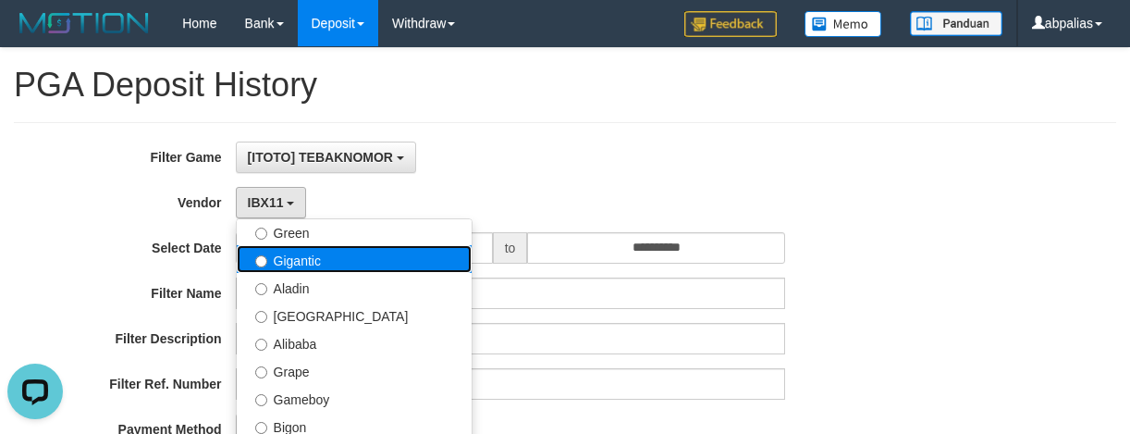
click at [333, 267] on label "Gigantic" at bounding box center [354, 259] width 235 height 28
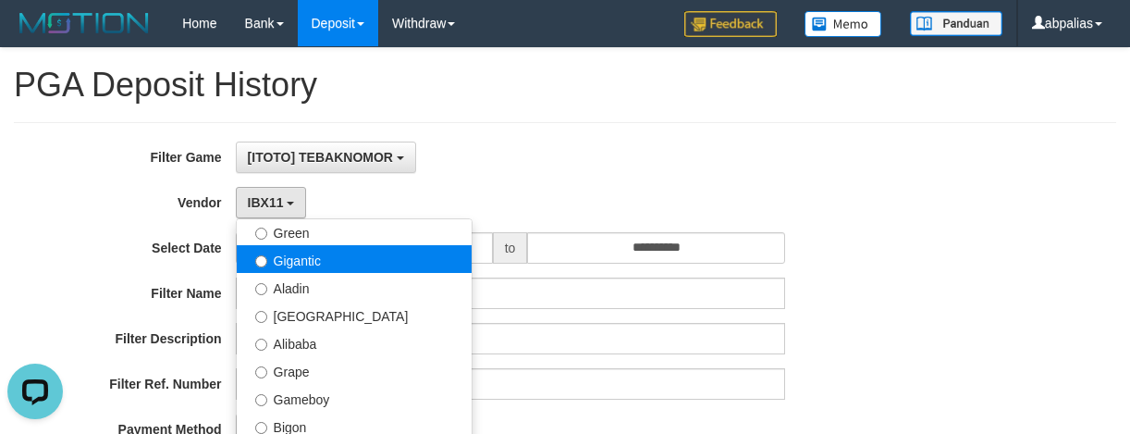
select select "**********"
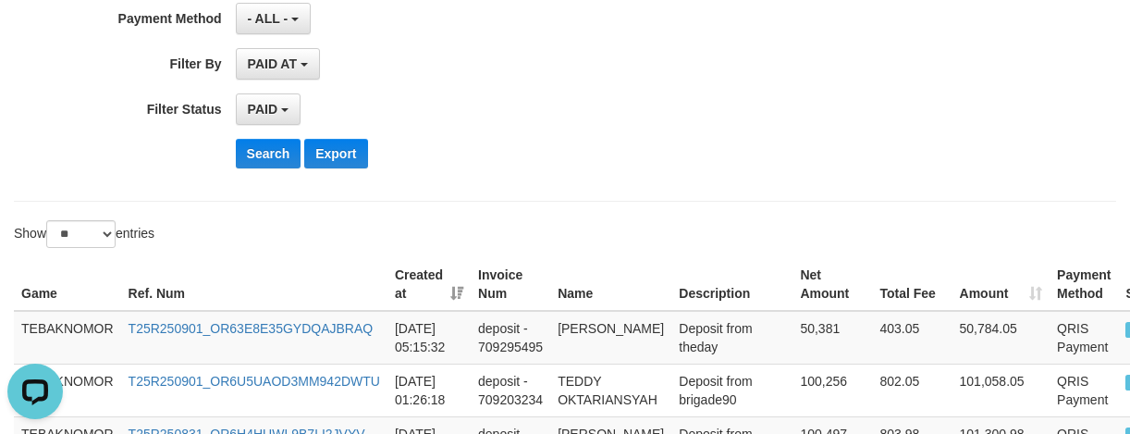
scroll to position [462, 0]
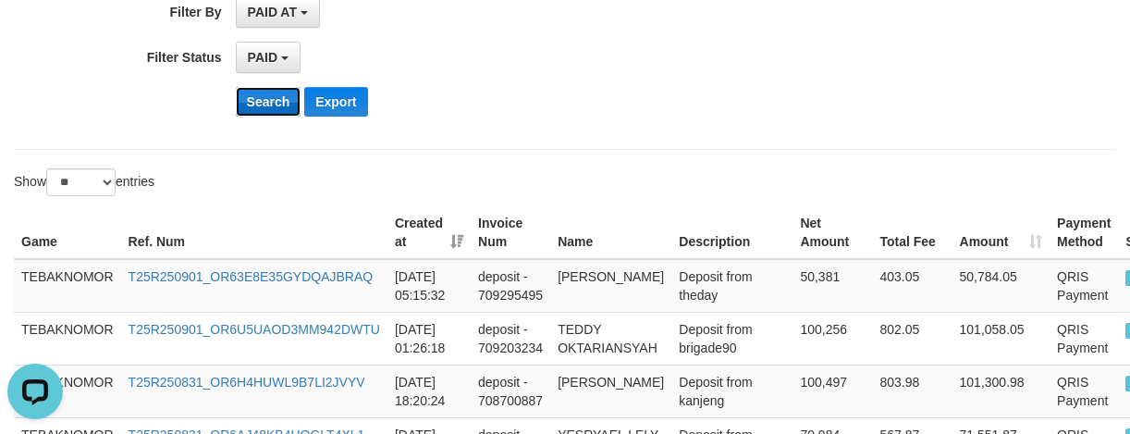
click at [264, 93] on button "Search" at bounding box center [269, 102] width 66 height 30
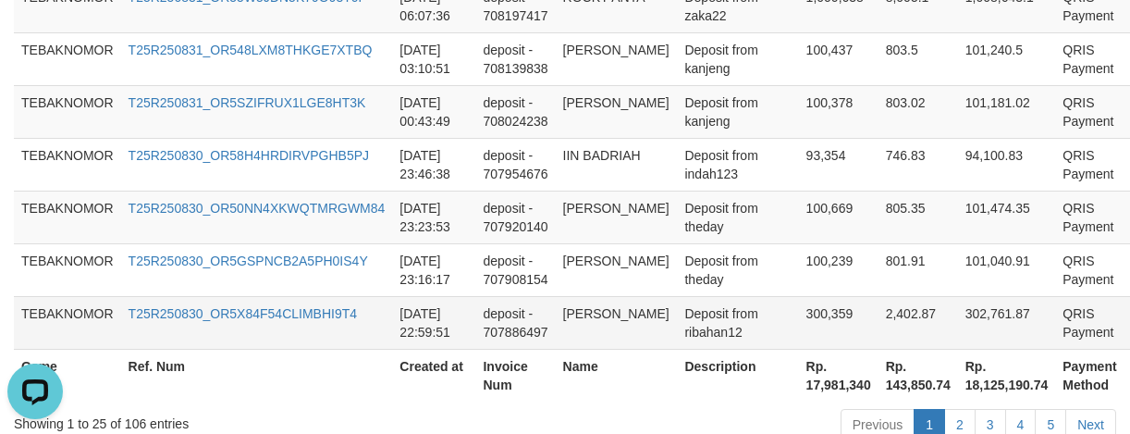
scroll to position [1806, 0]
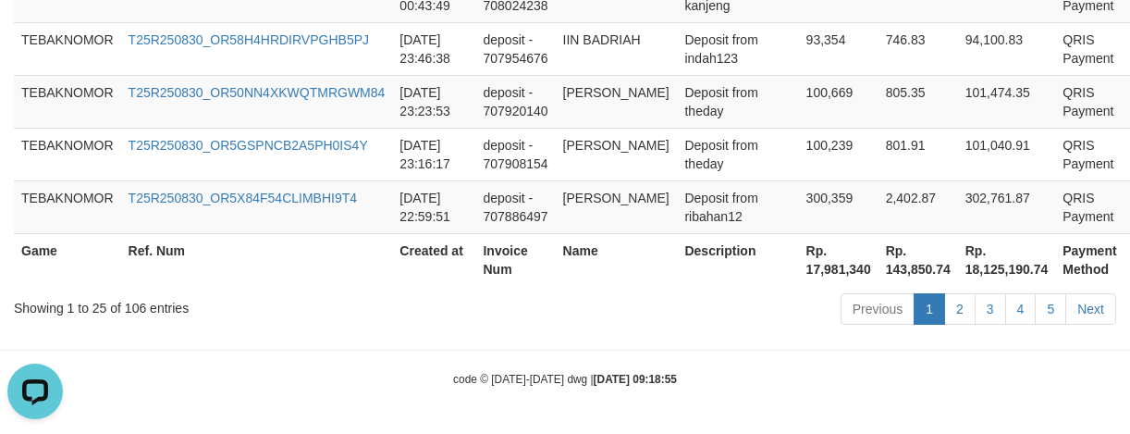
click at [817, 274] on th "Rp. 17,981,340" at bounding box center [839, 259] width 80 height 53
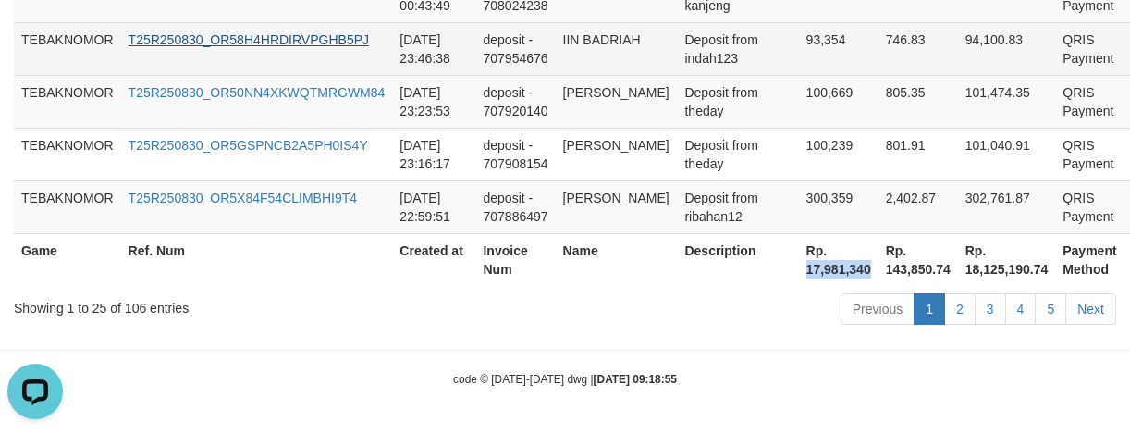
copy th "17,981,340"
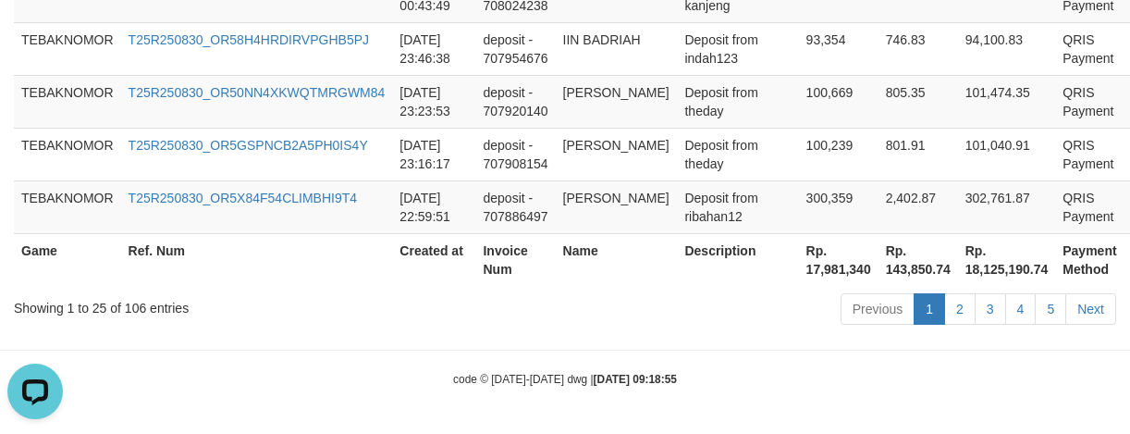
drag, startPoint x: 694, startPoint y: 241, endPoint x: 625, endPoint y: 236, distance: 69.6
click at [694, 241] on th "Description" at bounding box center [737, 259] width 121 height 53
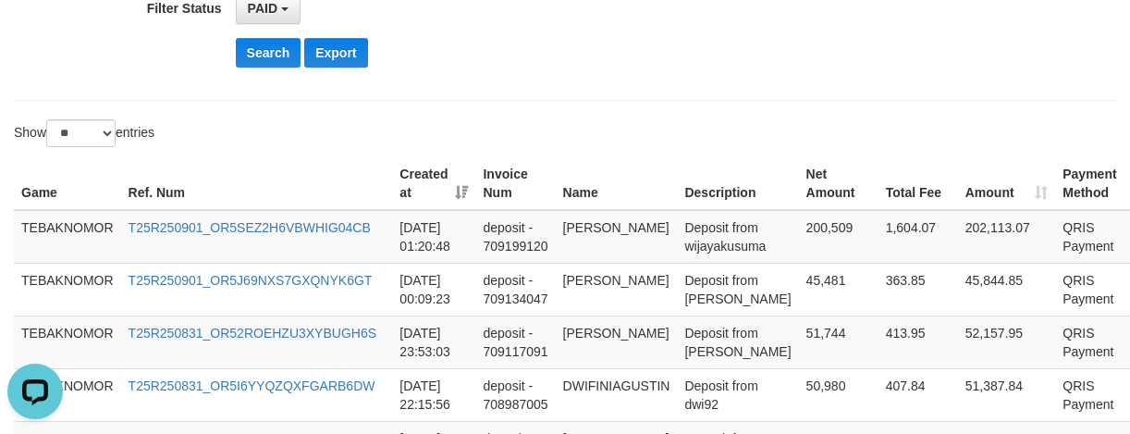
scroll to position [49, 0]
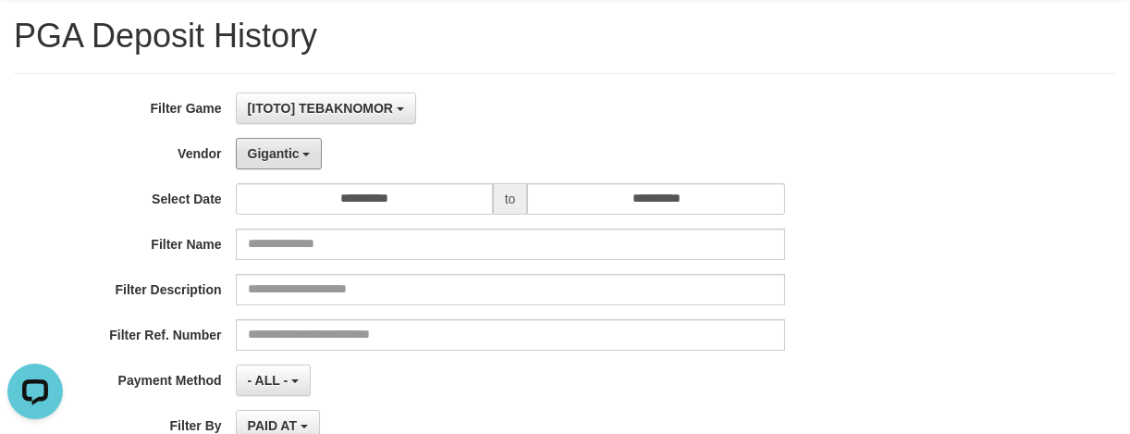
click at [254, 151] on span "Gigantic" at bounding box center [274, 153] width 52 height 15
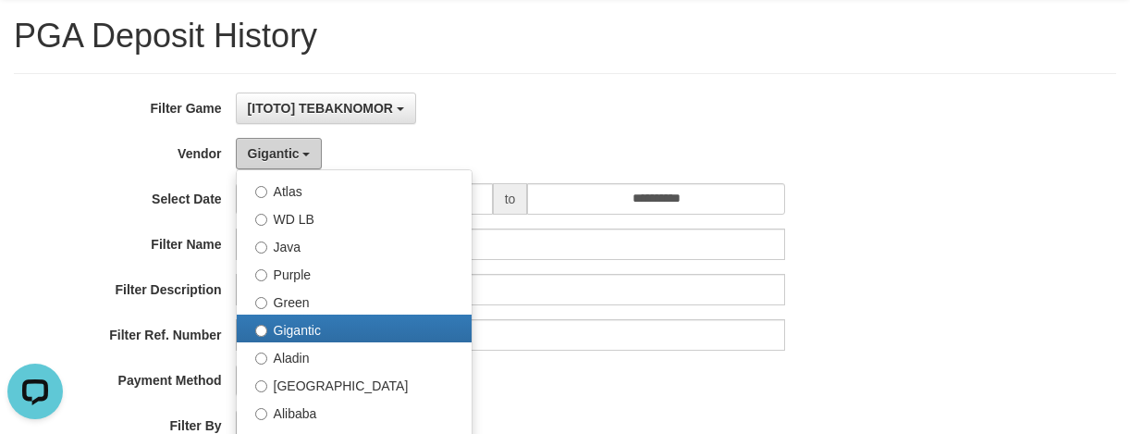
scroll to position [0, 0]
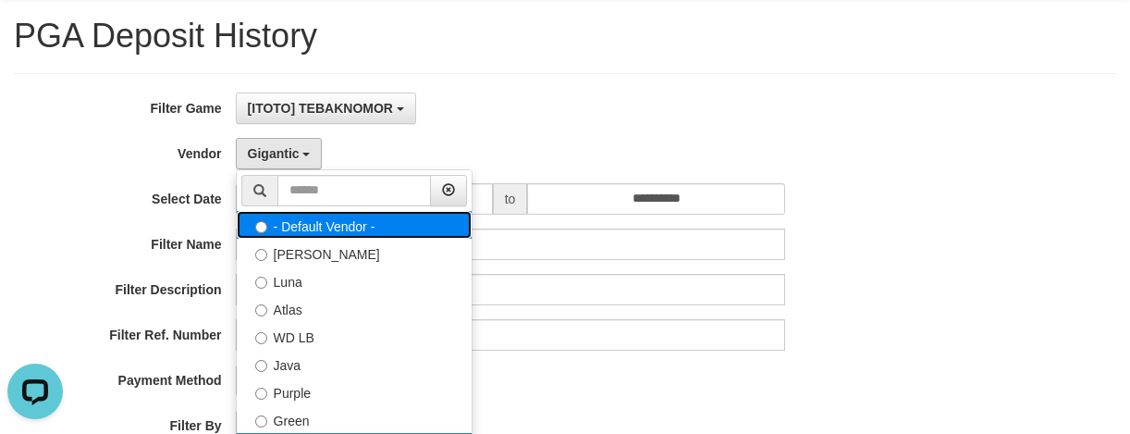
click at [380, 228] on label "- Default Vendor -" at bounding box center [354, 225] width 235 height 28
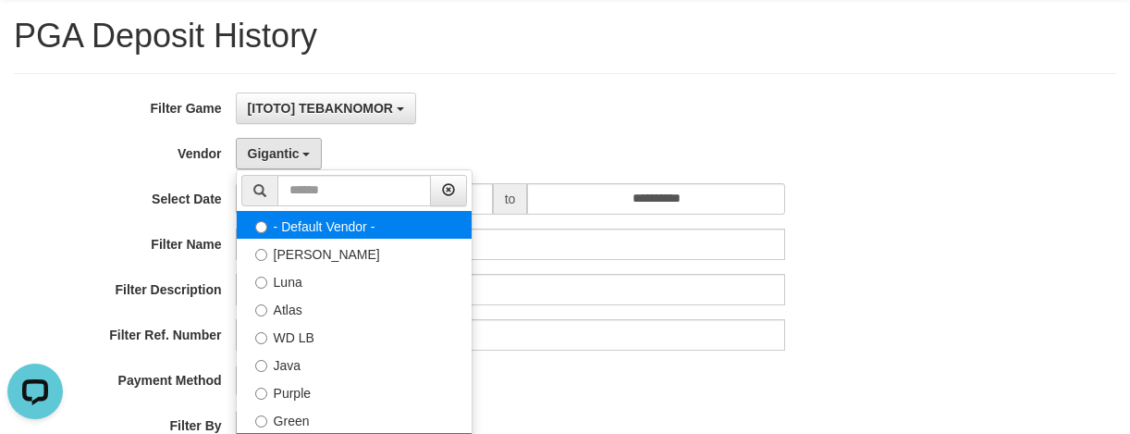
select select
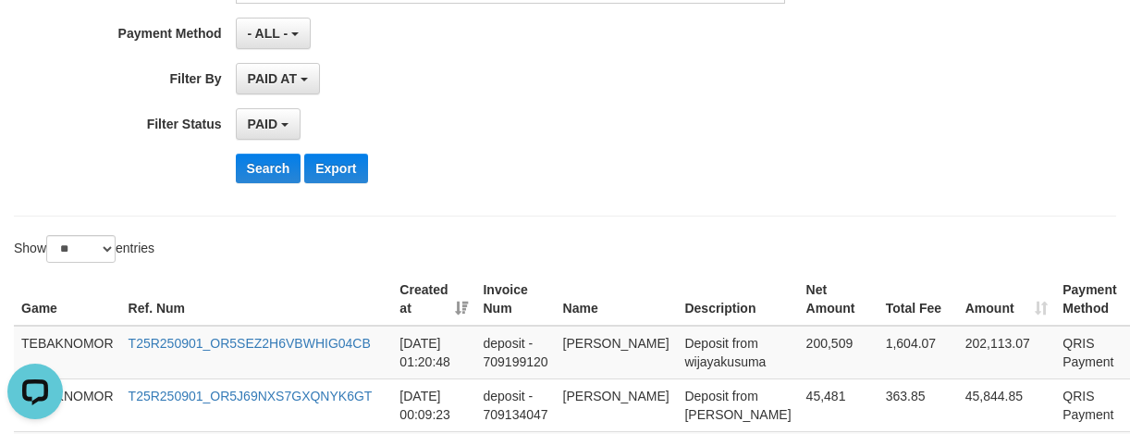
scroll to position [419, 0]
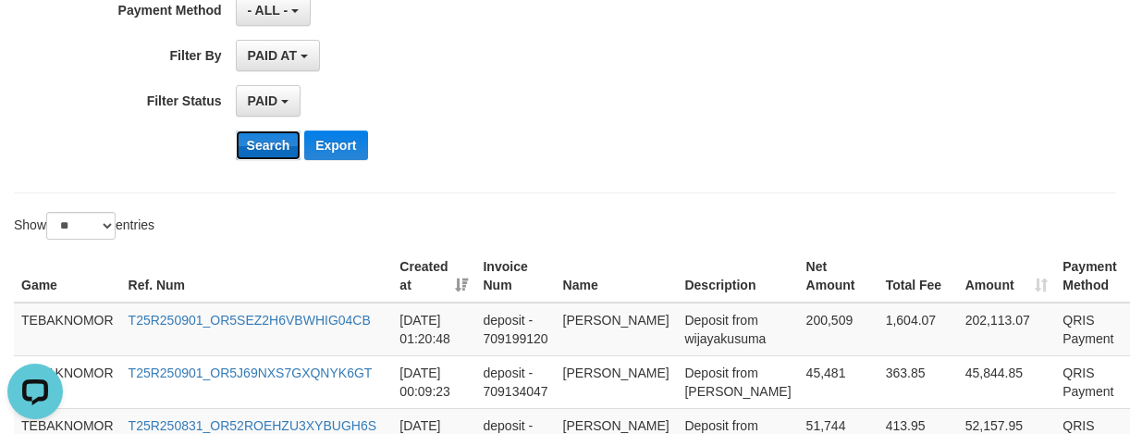
click at [251, 131] on button "Search" at bounding box center [269, 145] width 66 height 30
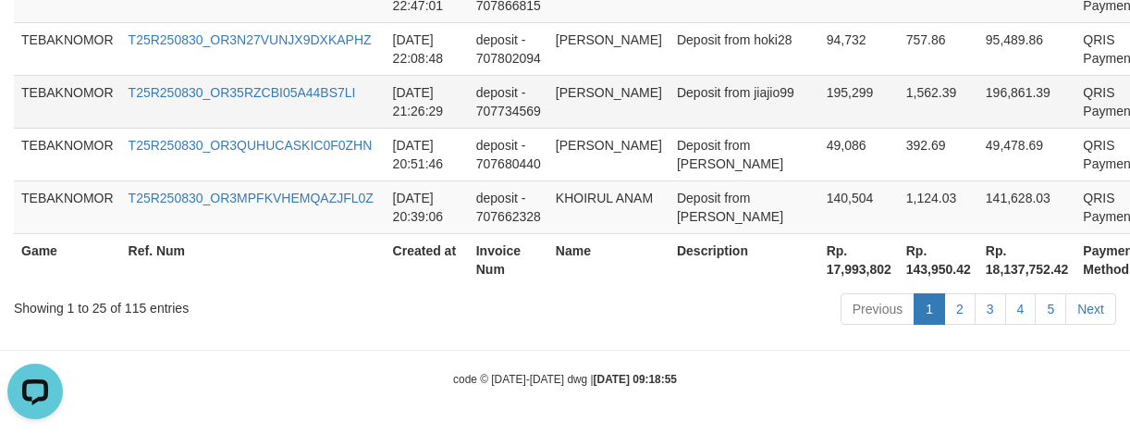
scroll to position [1880, 0]
click at [819, 267] on th "Rp. 17,993,802" at bounding box center [859, 259] width 80 height 53
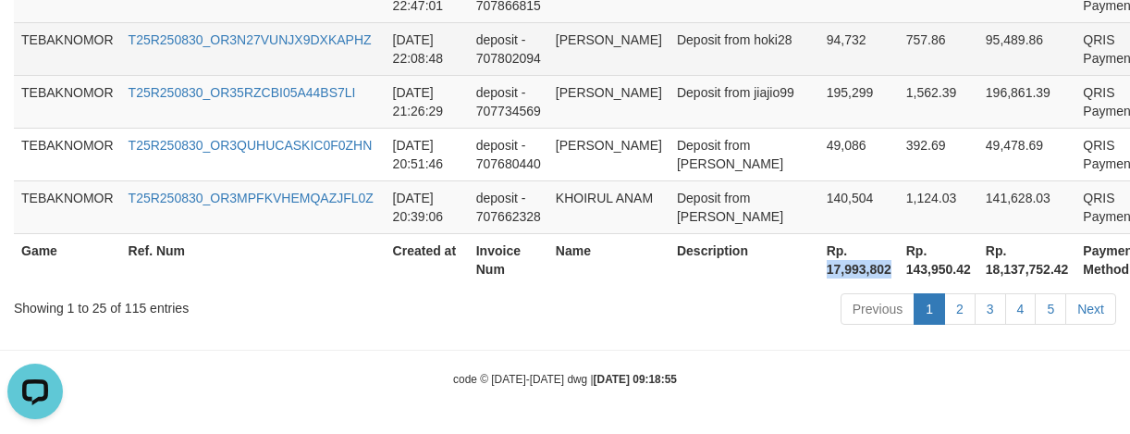
copy th "17,993,802"
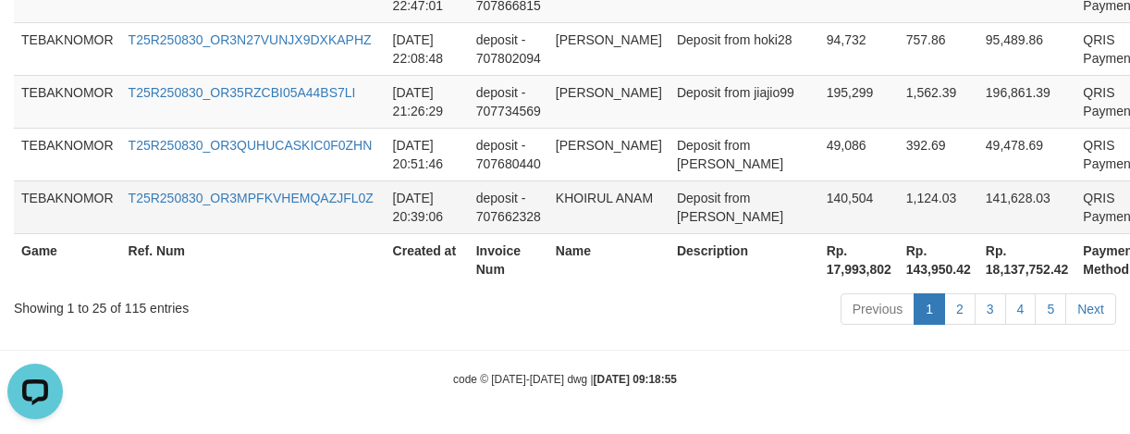
drag, startPoint x: 1057, startPoint y: 277, endPoint x: 955, endPoint y: 227, distance: 113.3
click at [1075, 267] on th "Payment Method" at bounding box center [1109, 259] width 68 height 53
